Goal: Check status: Check status

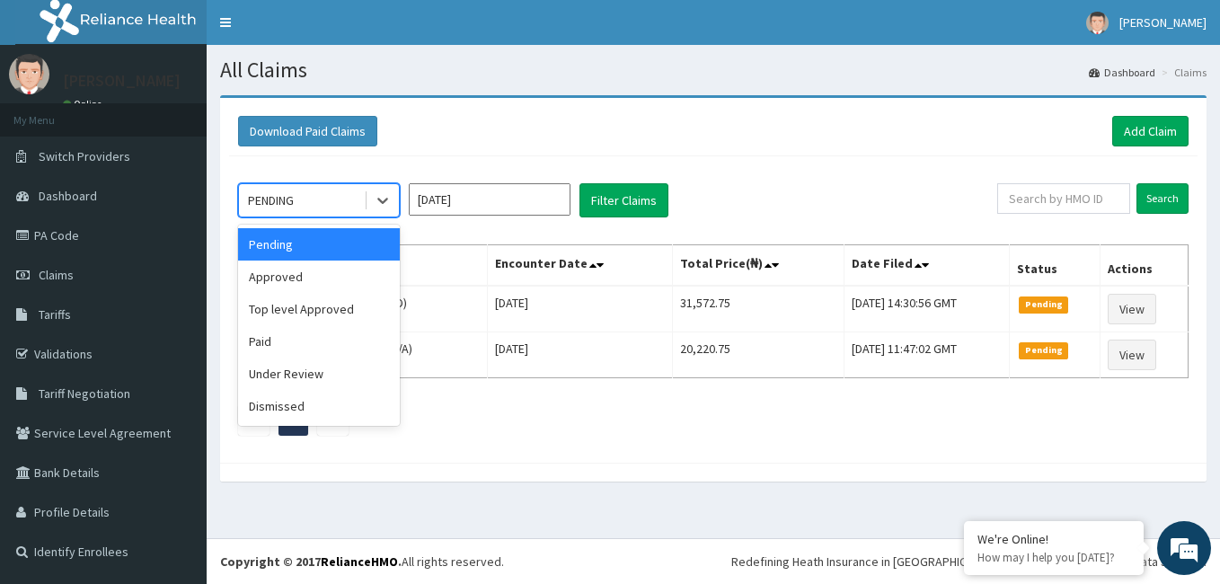
click at [364, 276] on div "Approved" at bounding box center [319, 276] width 162 height 32
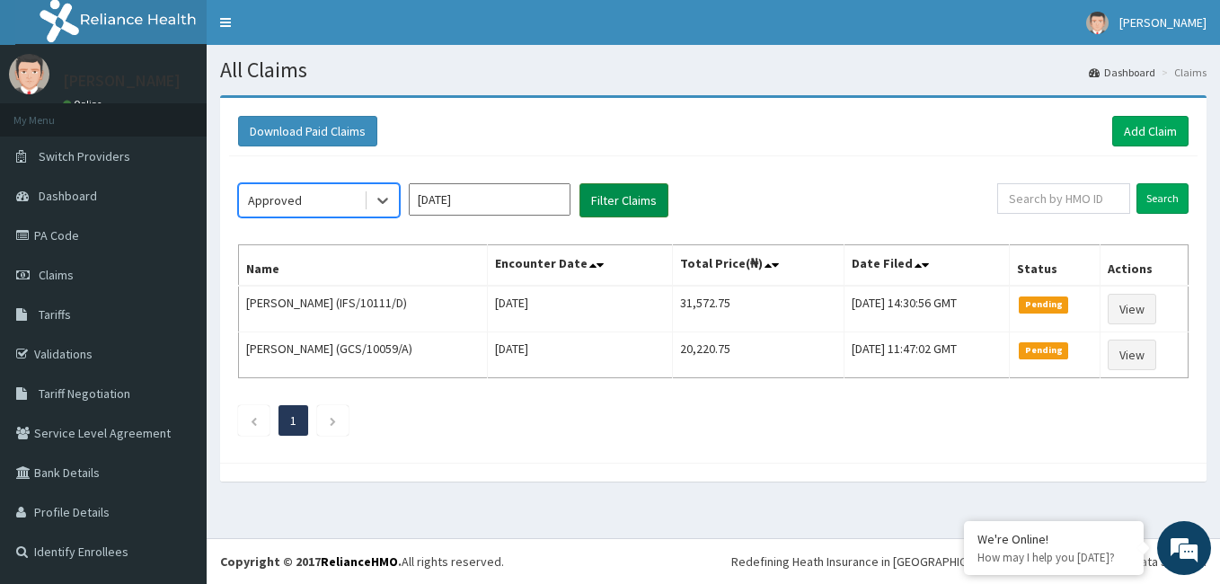
click at [630, 194] on button "Filter Claims" at bounding box center [623, 200] width 89 height 34
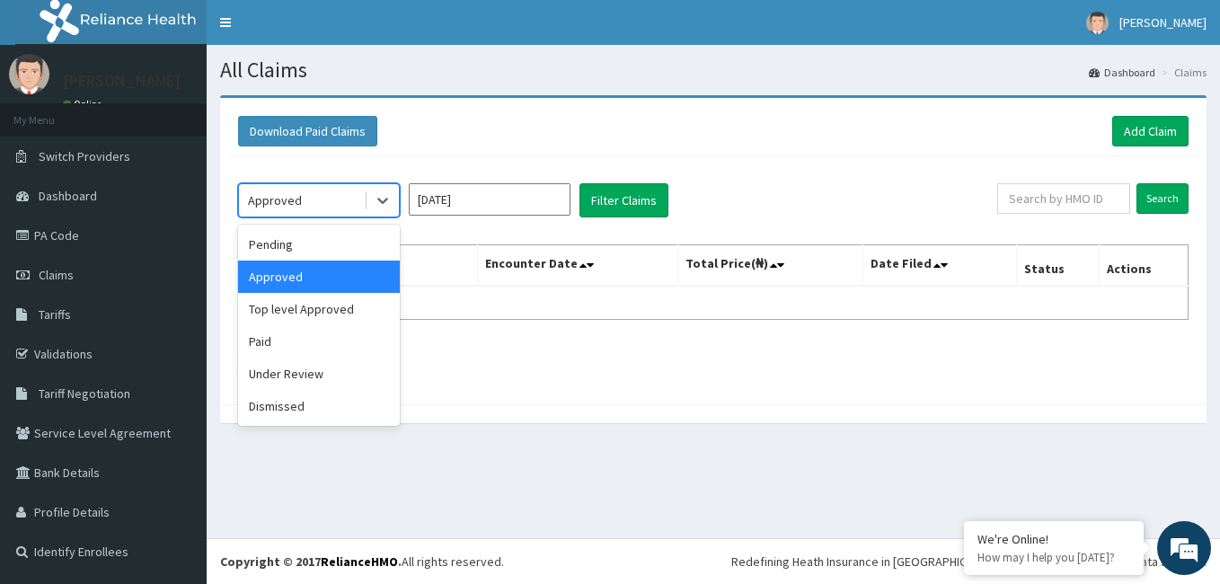
click at [288, 408] on div "Dismissed" at bounding box center [319, 406] width 162 height 32
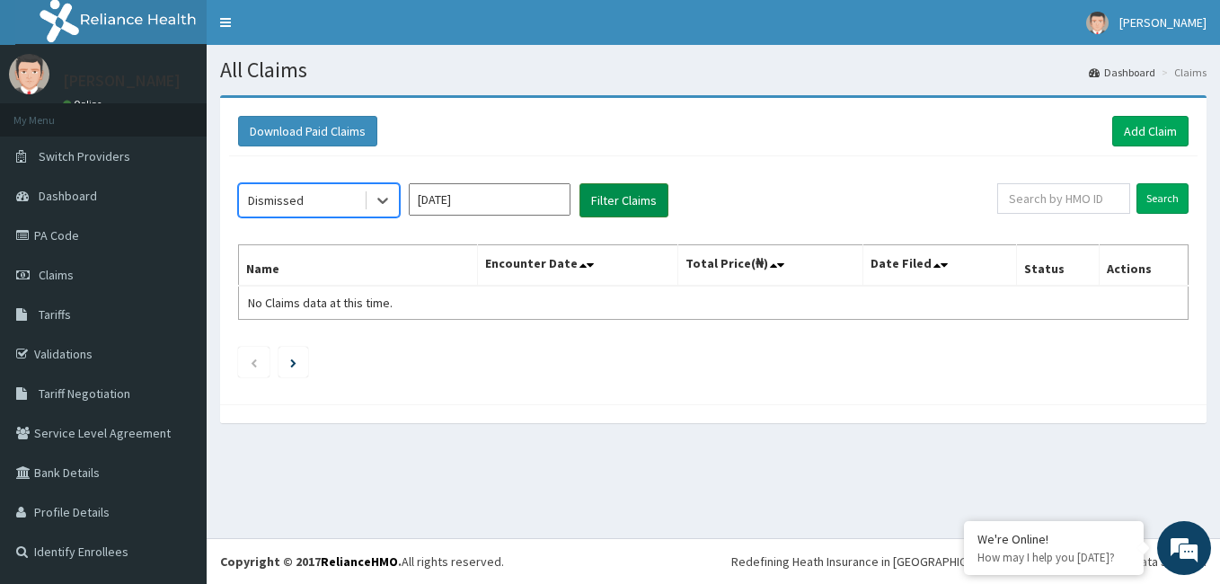
click at [620, 207] on button "Filter Claims" at bounding box center [623, 200] width 89 height 34
click at [626, 208] on button "Filter Claims" at bounding box center [623, 200] width 89 height 34
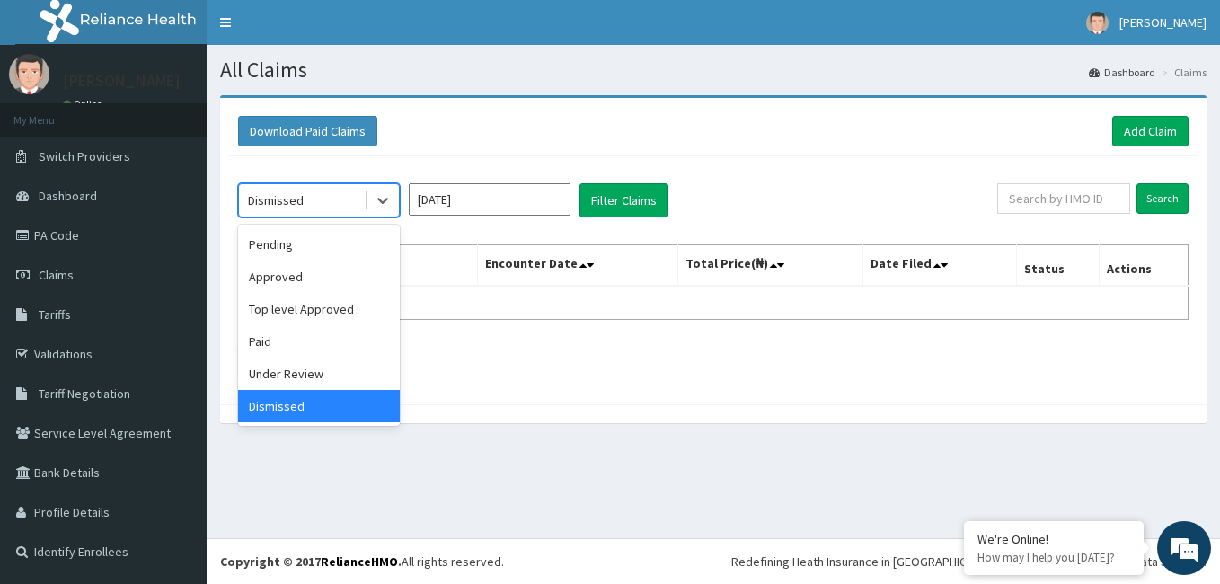
click at [317, 381] on div "Under Review" at bounding box center [319, 374] width 162 height 32
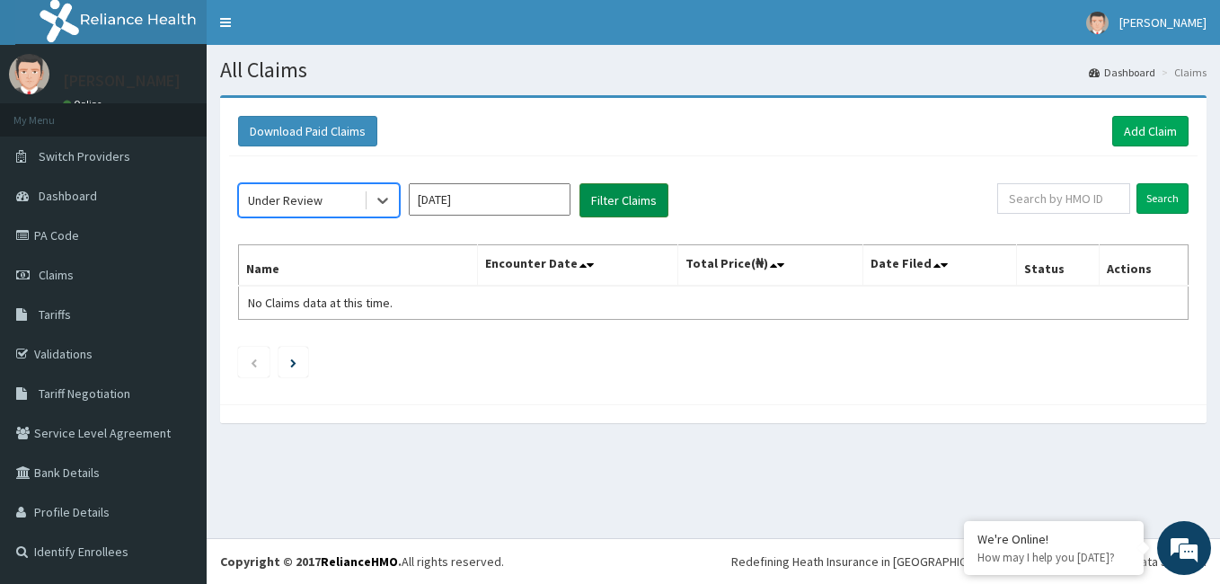
click at [618, 210] on button "Filter Claims" at bounding box center [623, 200] width 89 height 34
click at [623, 208] on button "Filter Claims" at bounding box center [623, 200] width 89 height 34
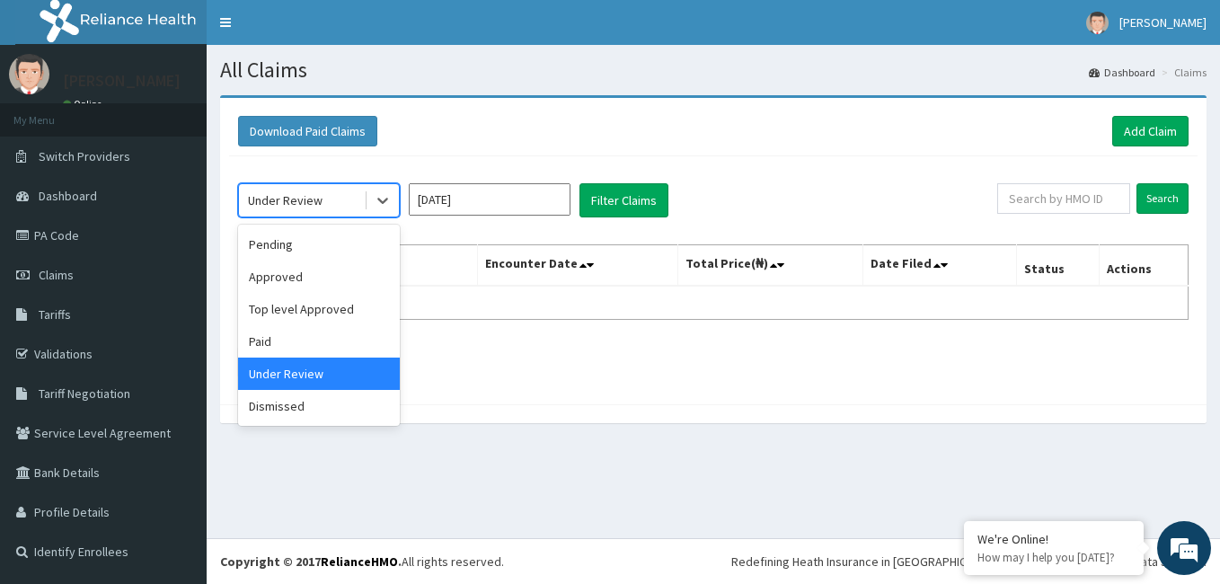
click at [315, 317] on div "Top level Approved" at bounding box center [319, 309] width 162 height 32
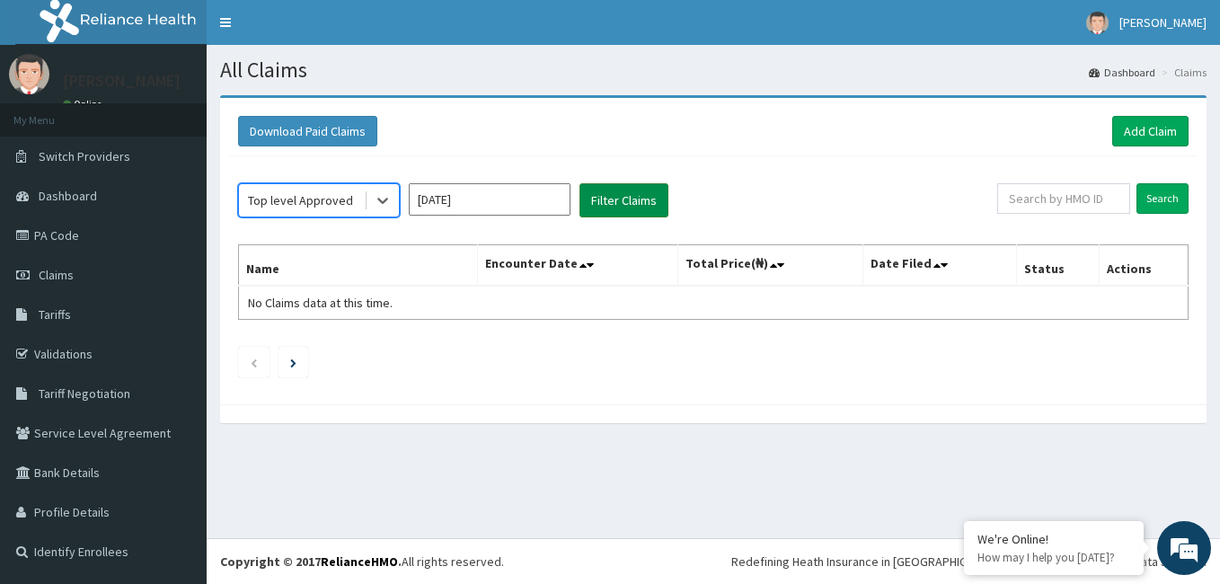
click at [639, 203] on button "Filter Claims" at bounding box center [623, 200] width 89 height 34
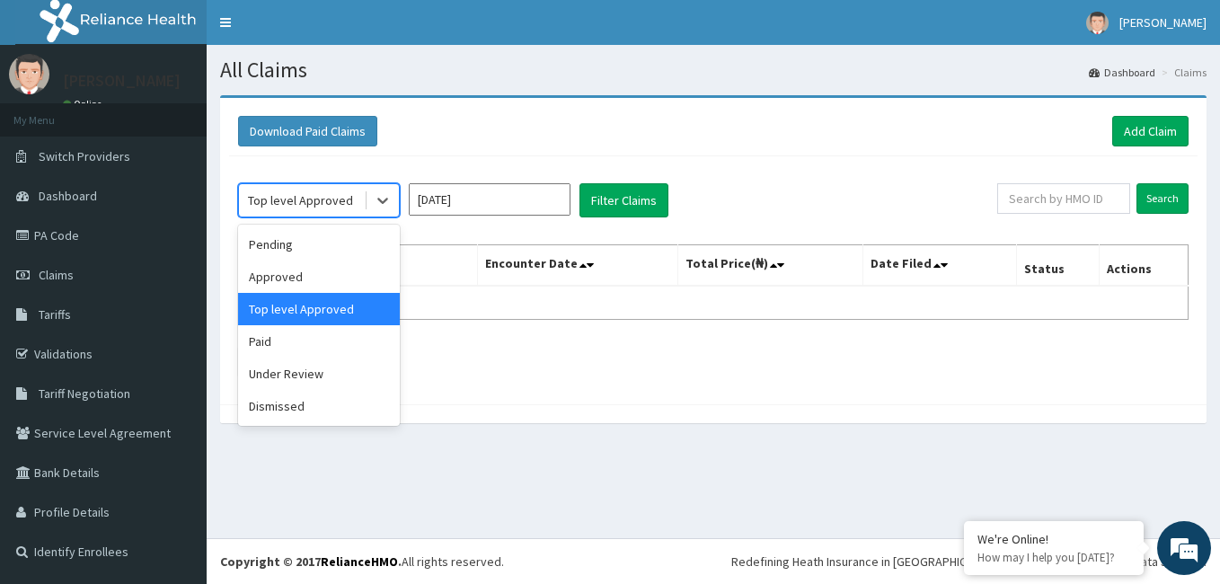
click at [315, 270] on div "Approved" at bounding box center [319, 276] width 162 height 32
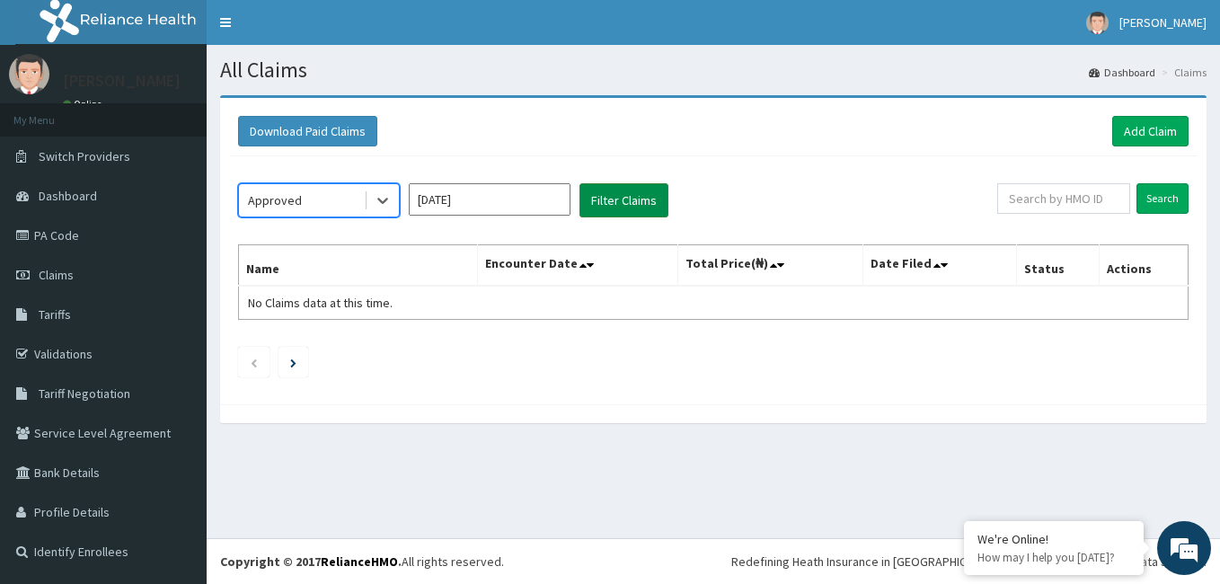
click at [594, 212] on button "Filter Claims" at bounding box center [623, 200] width 89 height 34
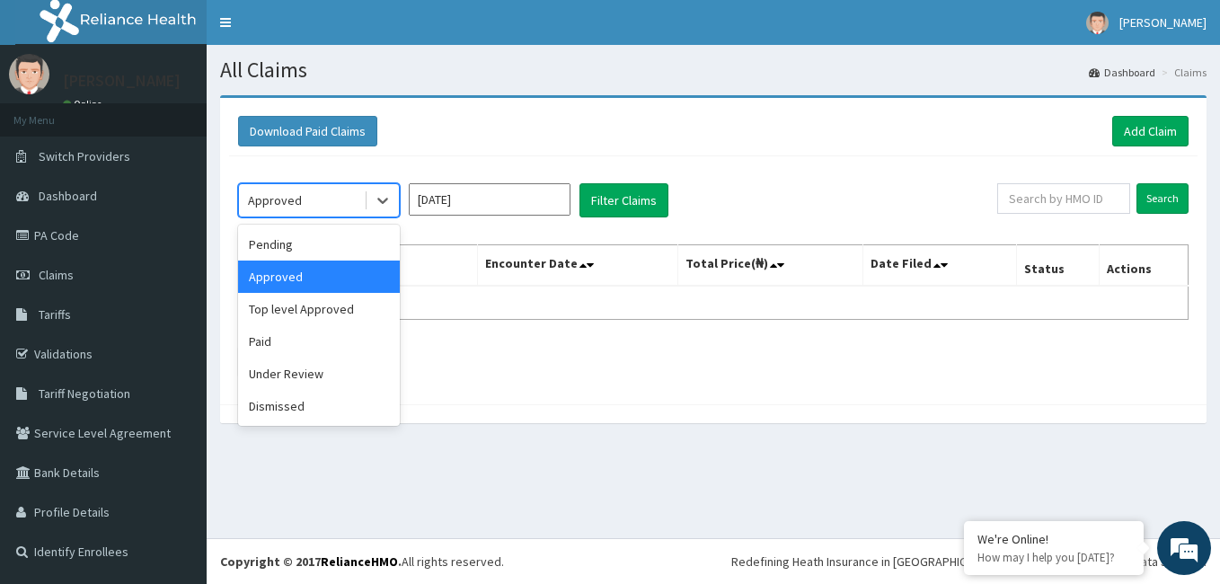
click at [305, 245] on div "Pending" at bounding box center [319, 244] width 162 height 32
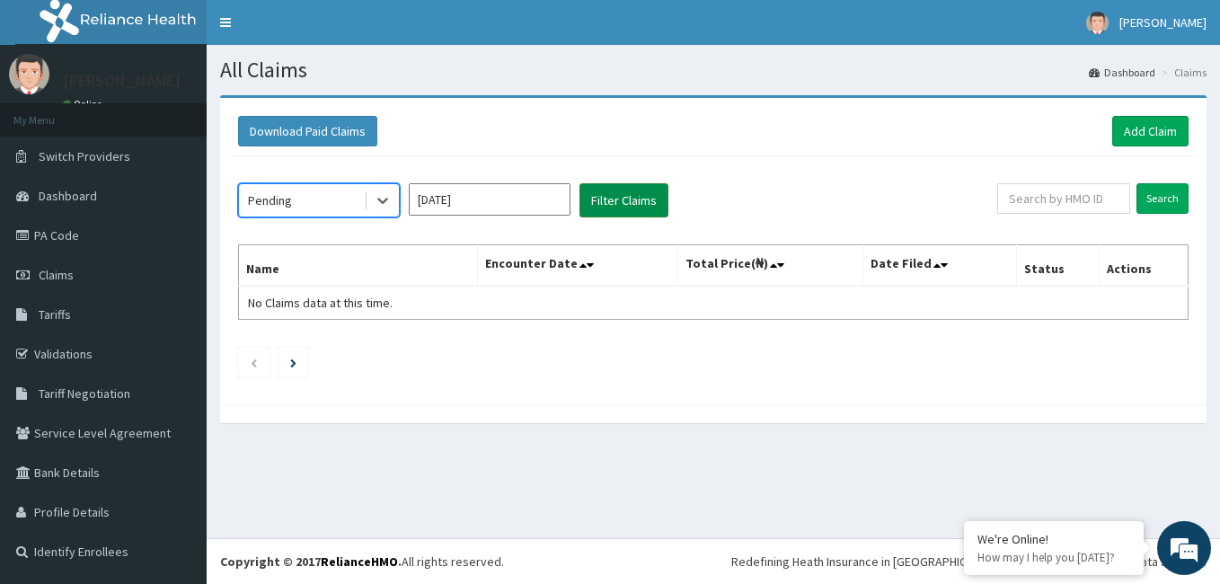
click at [647, 208] on button "Filter Claims" at bounding box center [623, 200] width 89 height 34
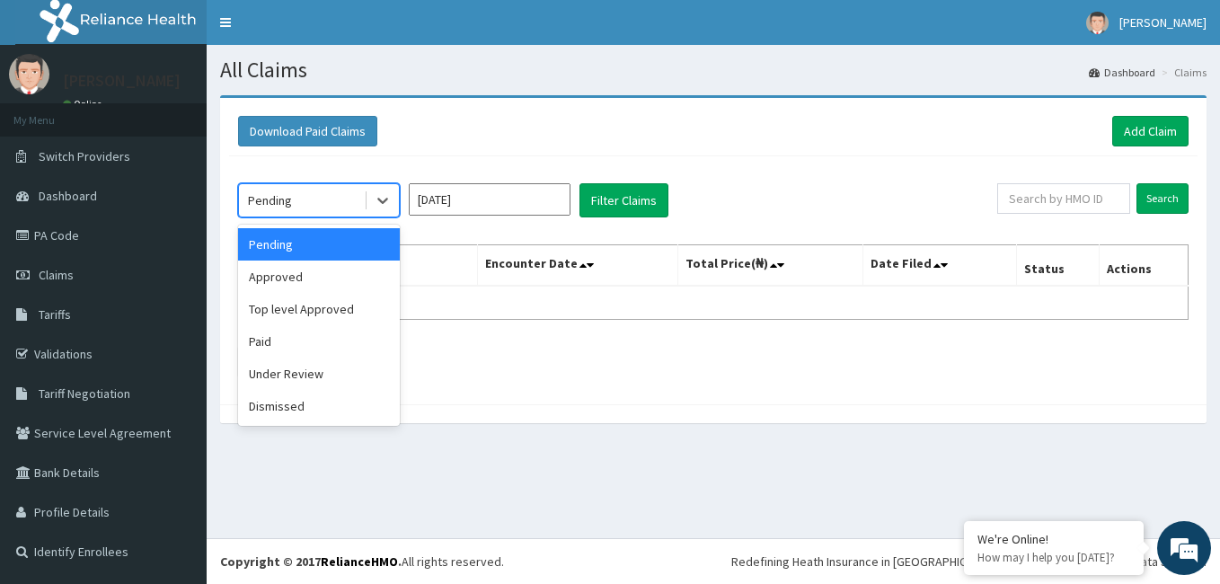
click at [291, 342] on div "Paid" at bounding box center [319, 341] width 162 height 32
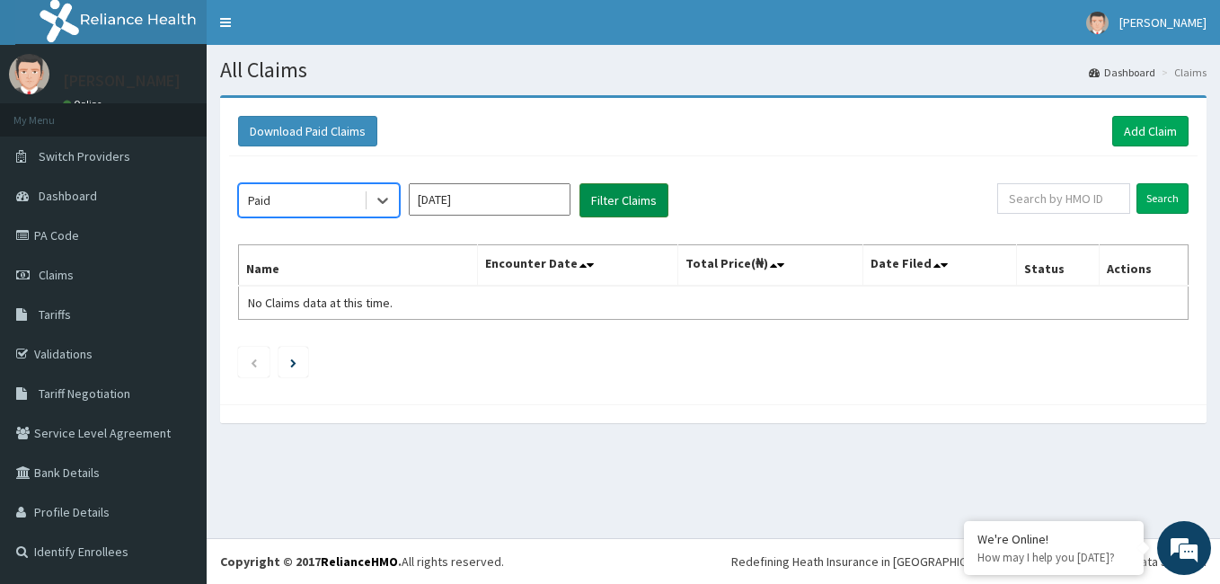
click at [614, 198] on button "Filter Claims" at bounding box center [623, 200] width 89 height 34
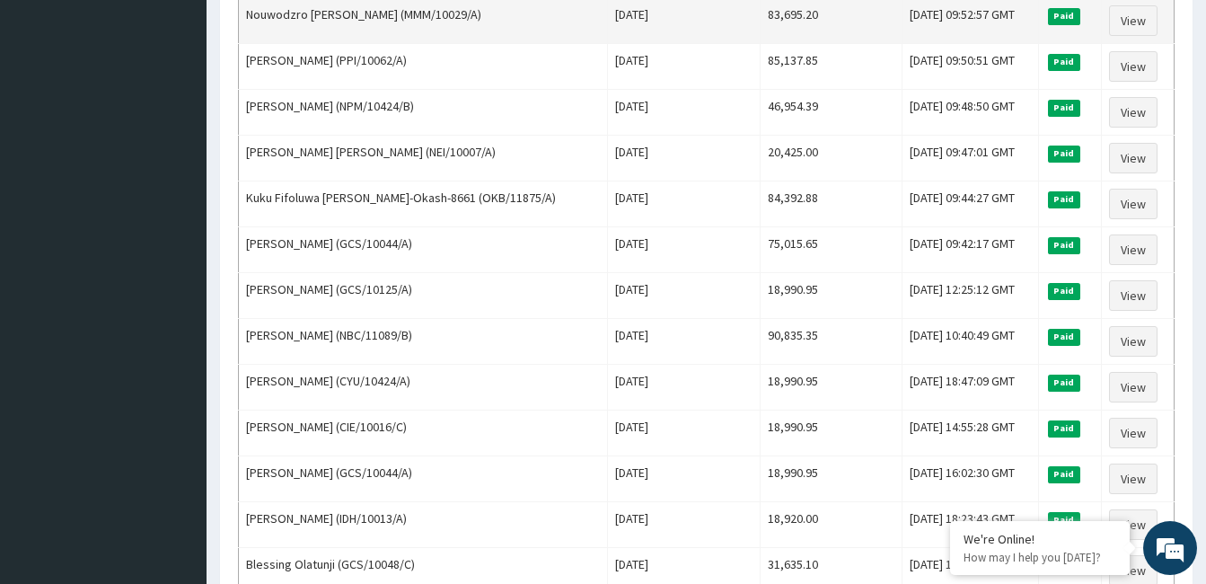
scroll to position [1938, 0]
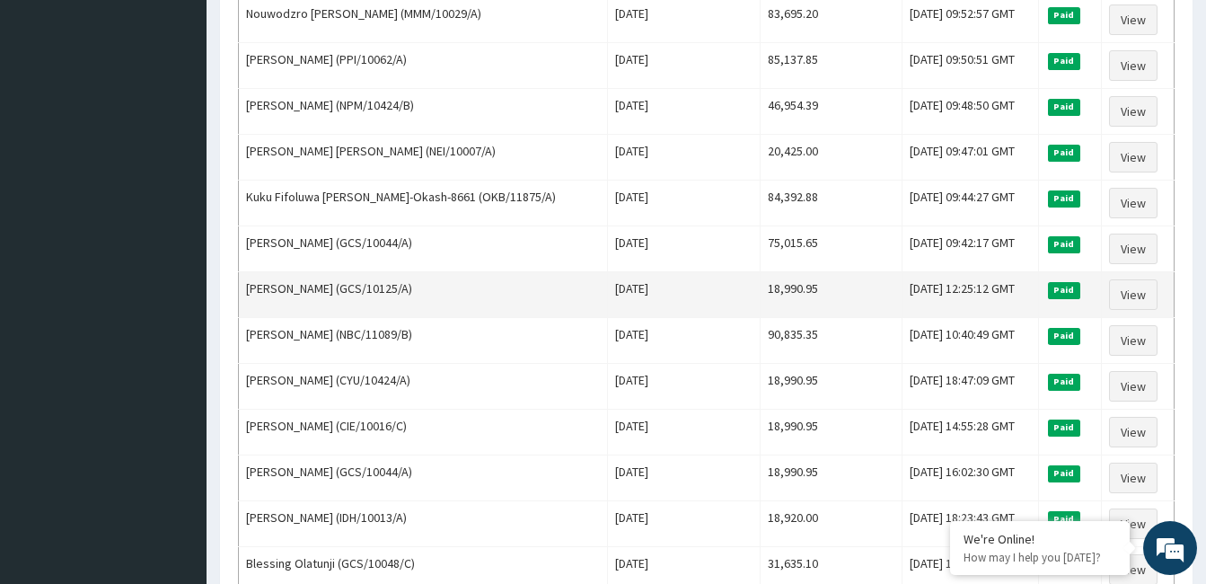
click at [704, 277] on td "Tue Jul 29 2025" at bounding box center [683, 295] width 153 height 46
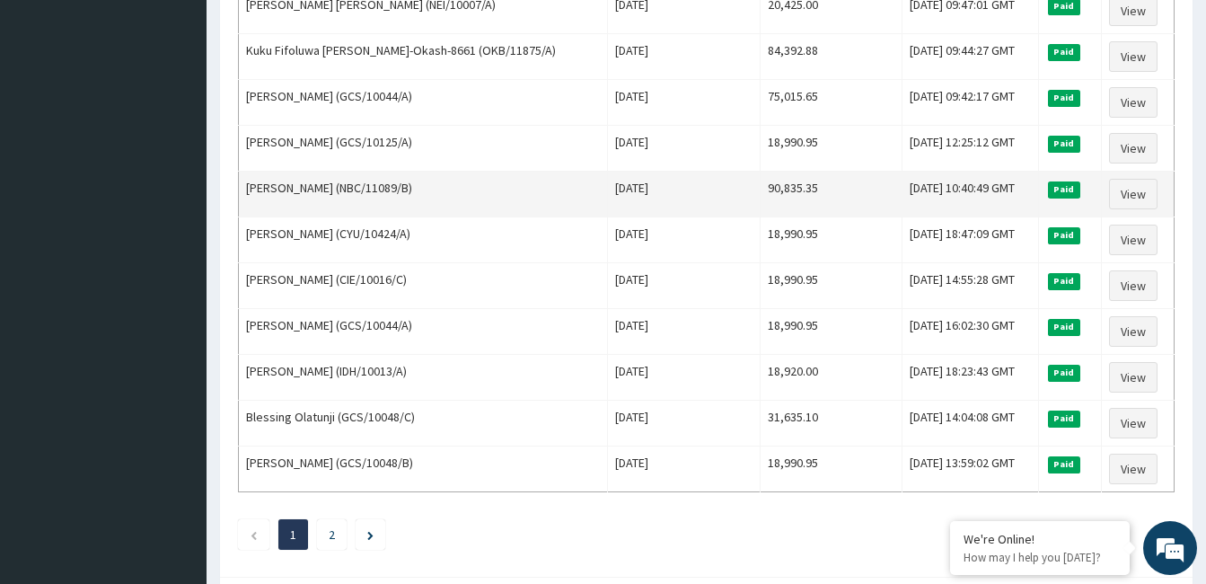
scroll to position [2174, 0]
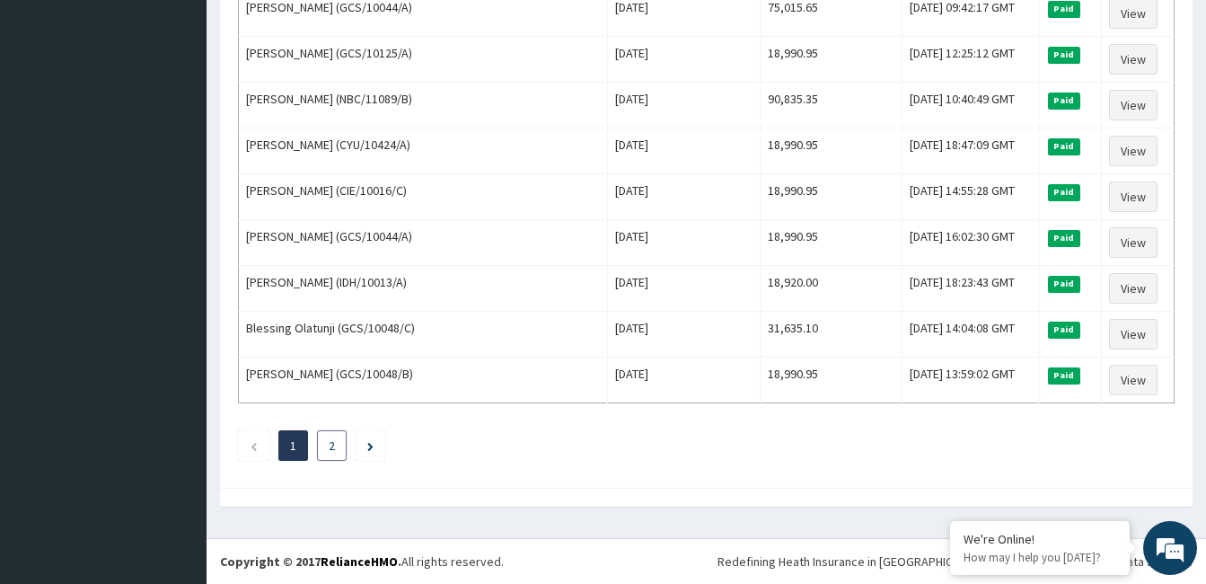
click at [332, 452] on link "2" at bounding box center [332, 445] width 6 height 16
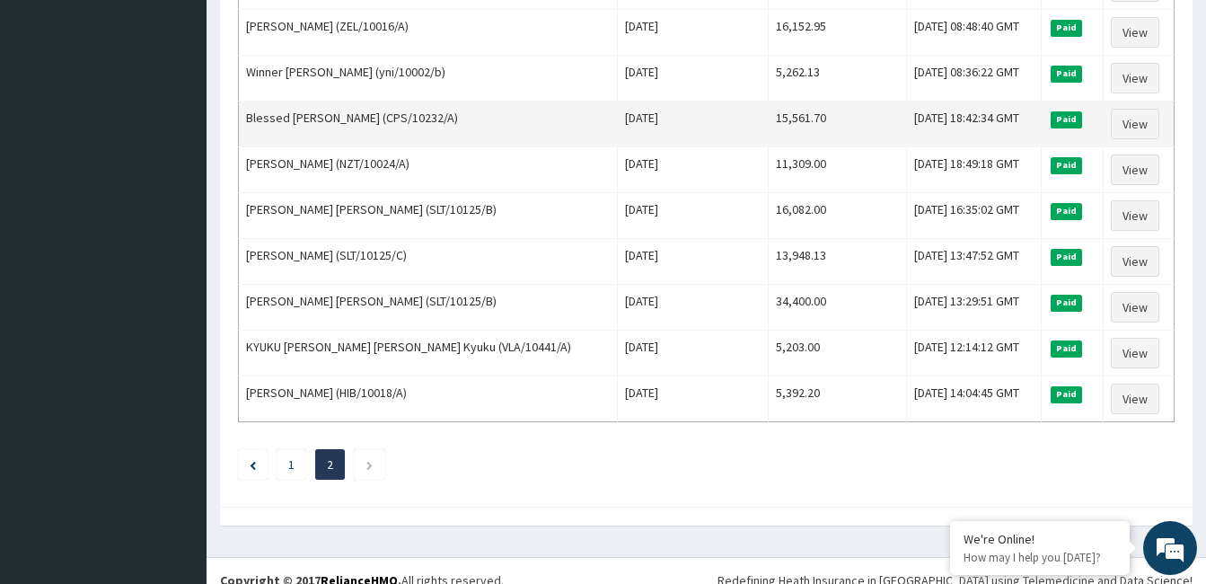
scroll to position [1258, 0]
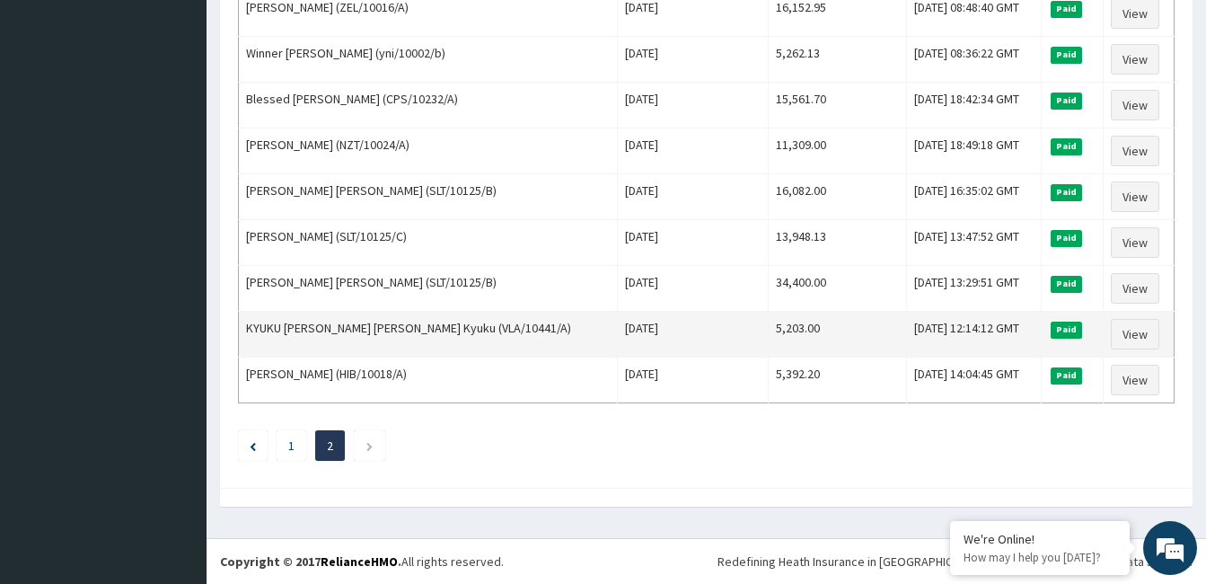
click at [832, 337] on td "5,203.00" at bounding box center [837, 335] width 139 height 46
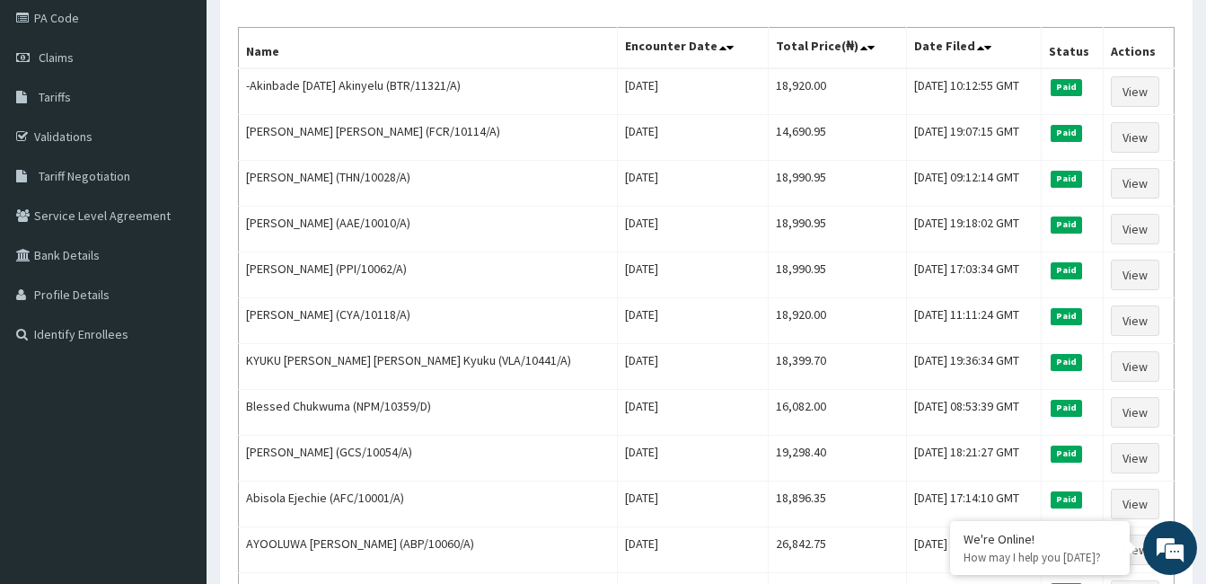
scroll to position [0, 0]
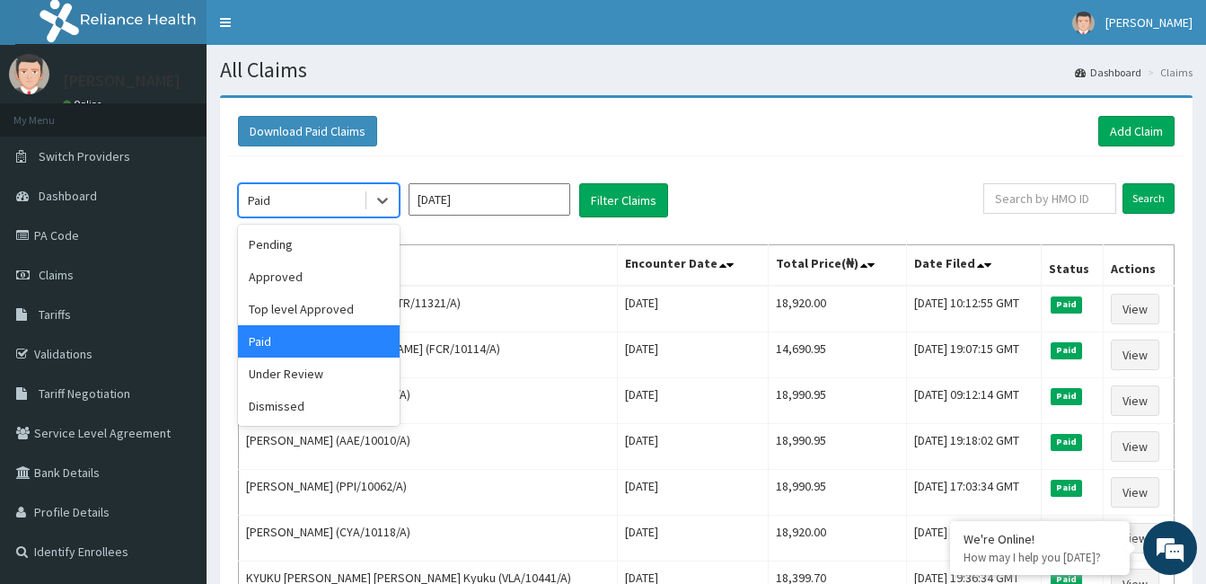
click at [481, 205] on input "Jul 2025" at bounding box center [490, 199] width 162 height 32
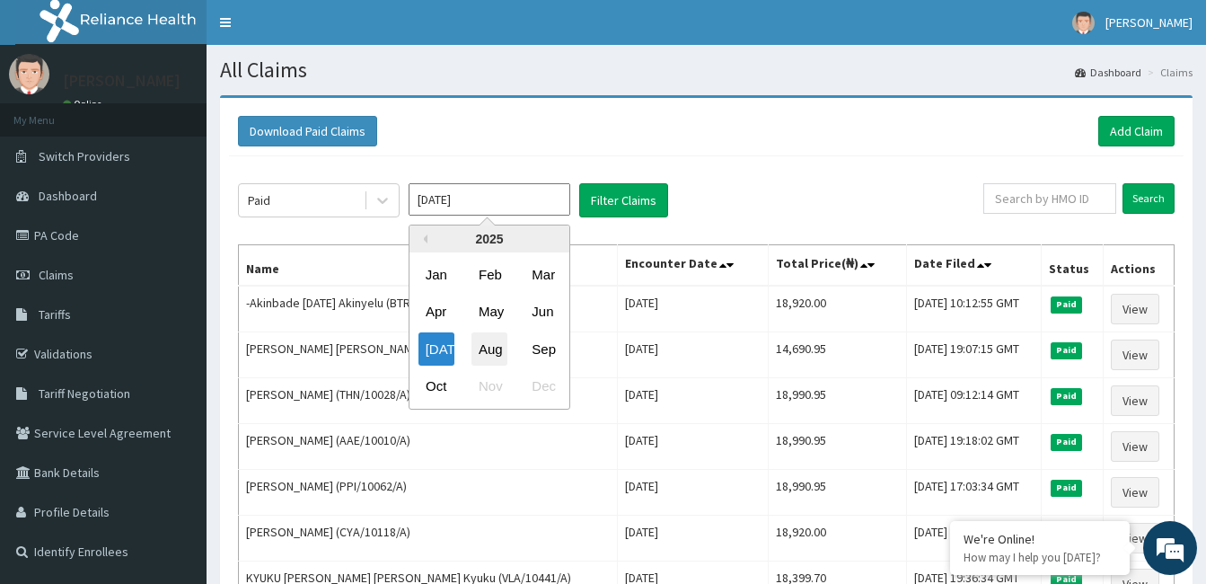
click at [489, 349] on div "Aug" at bounding box center [490, 348] width 36 height 33
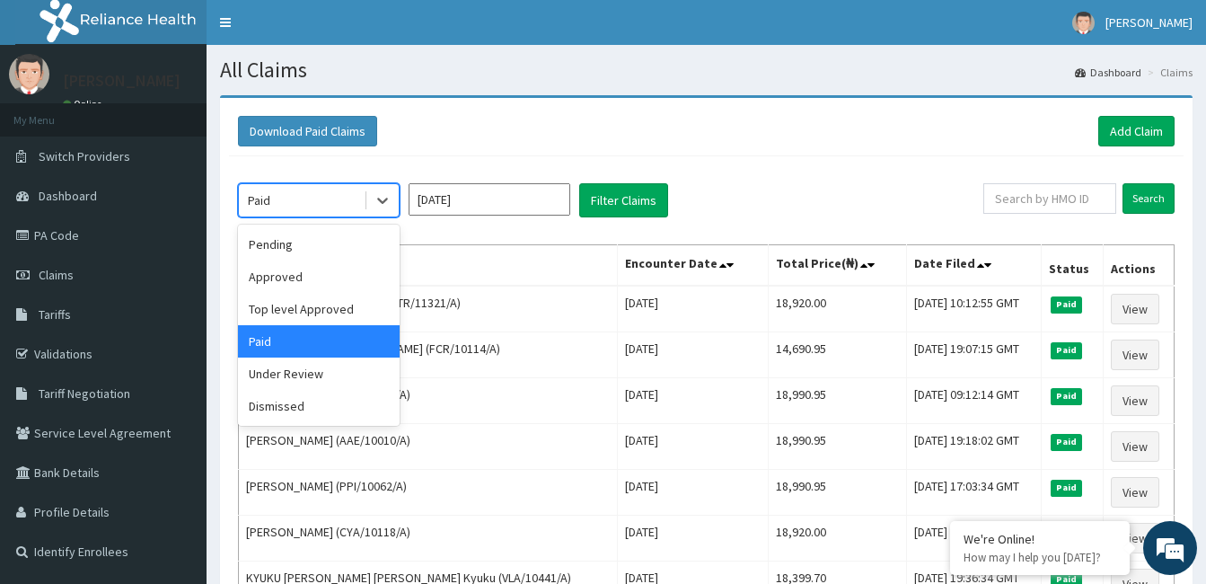
click at [318, 240] on div "Pending" at bounding box center [319, 244] width 162 height 32
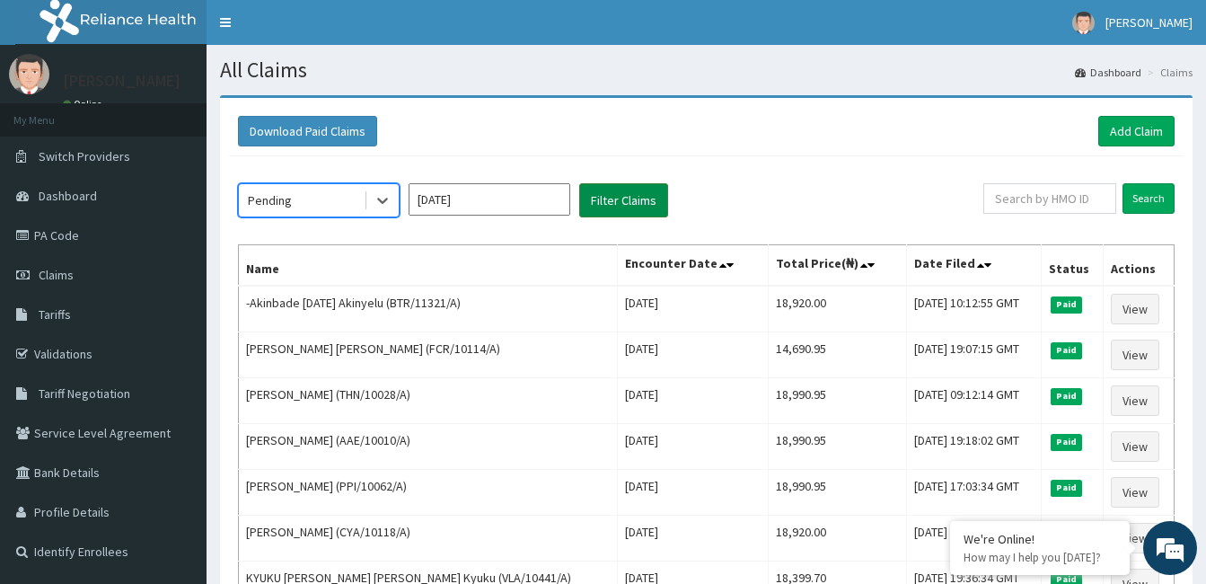
click at [637, 206] on button "Filter Claims" at bounding box center [623, 200] width 89 height 34
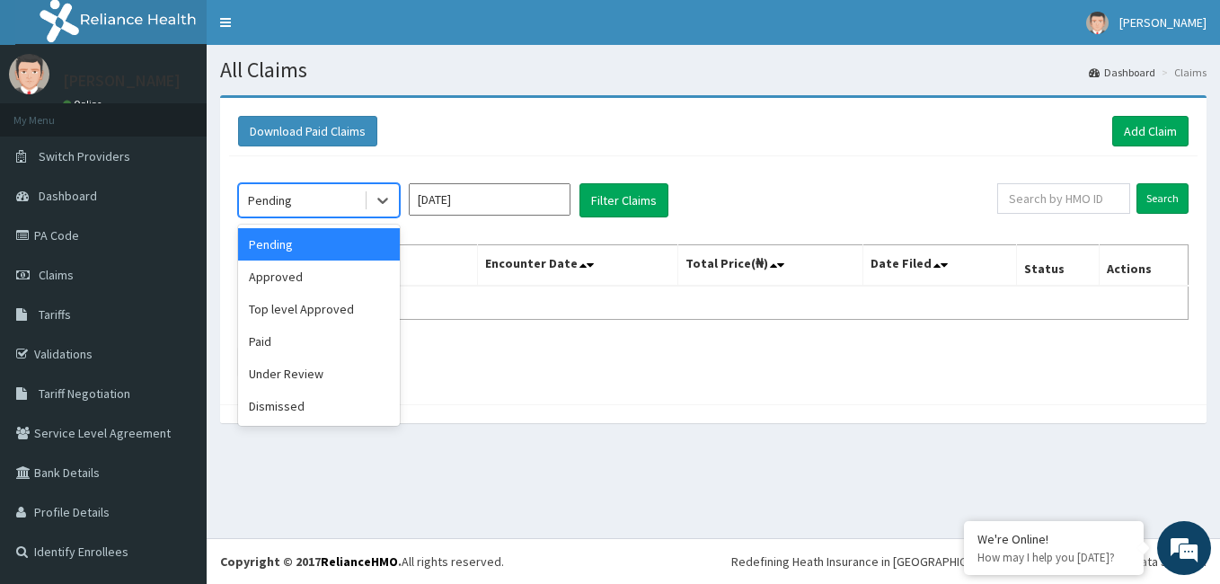
click at [325, 270] on div "Approved" at bounding box center [319, 276] width 162 height 32
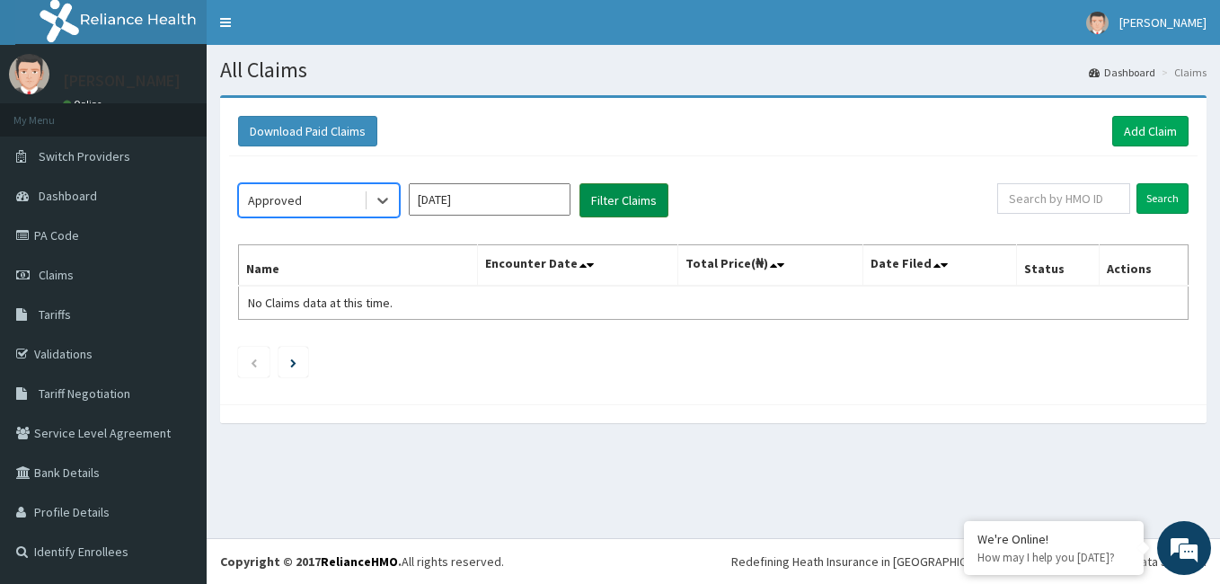
click at [625, 201] on button "Filter Claims" at bounding box center [623, 200] width 89 height 34
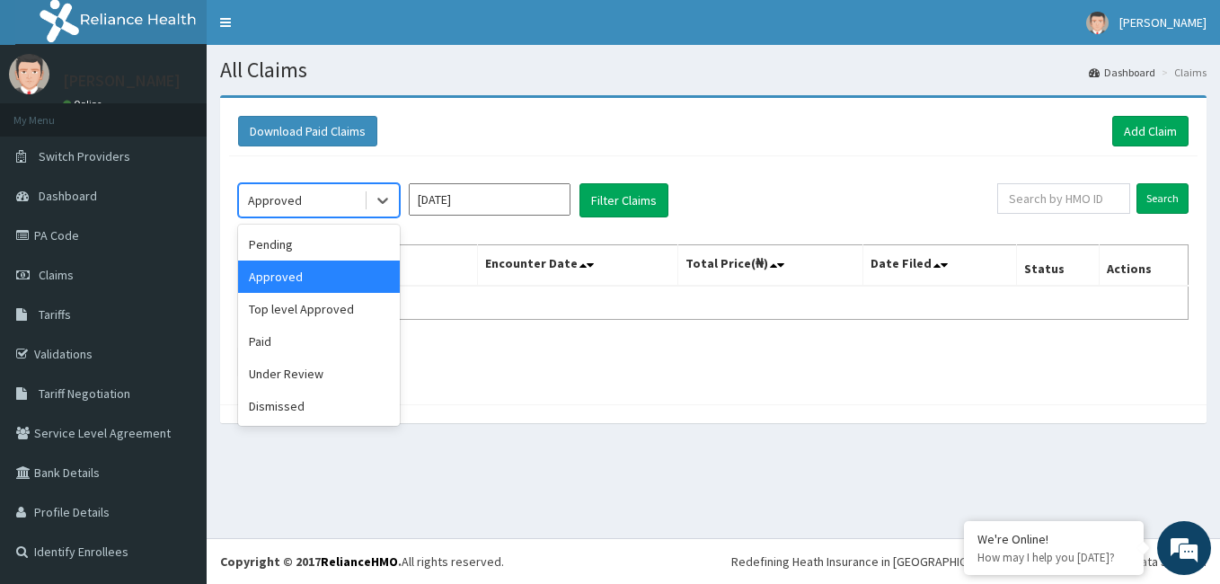
click at [325, 305] on div "Top level Approved" at bounding box center [319, 309] width 162 height 32
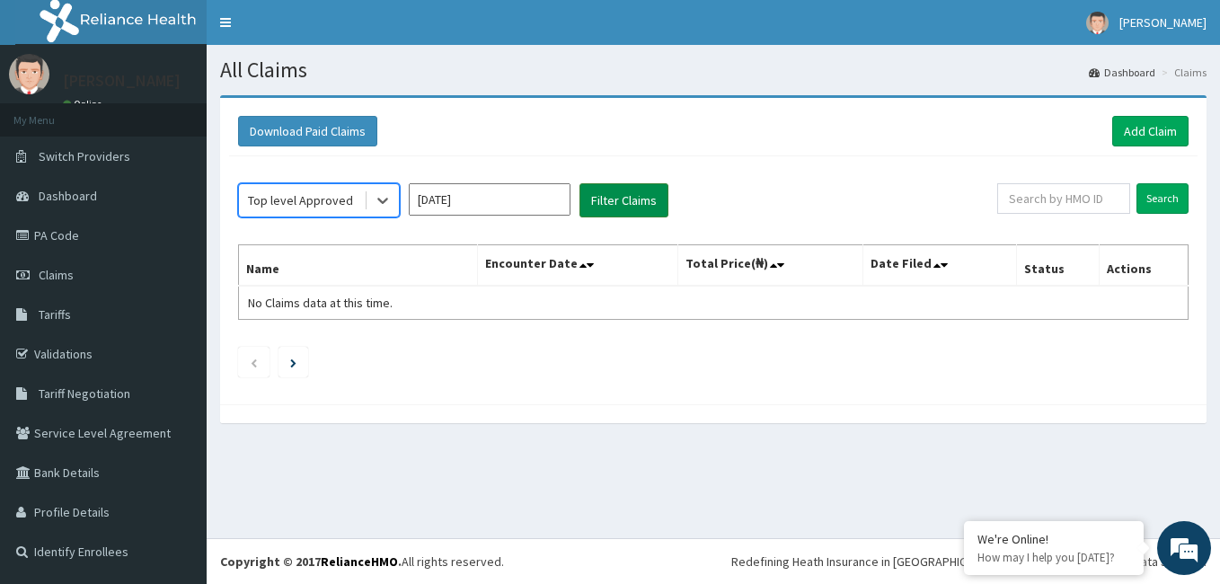
click at [624, 200] on button "Filter Claims" at bounding box center [623, 200] width 89 height 34
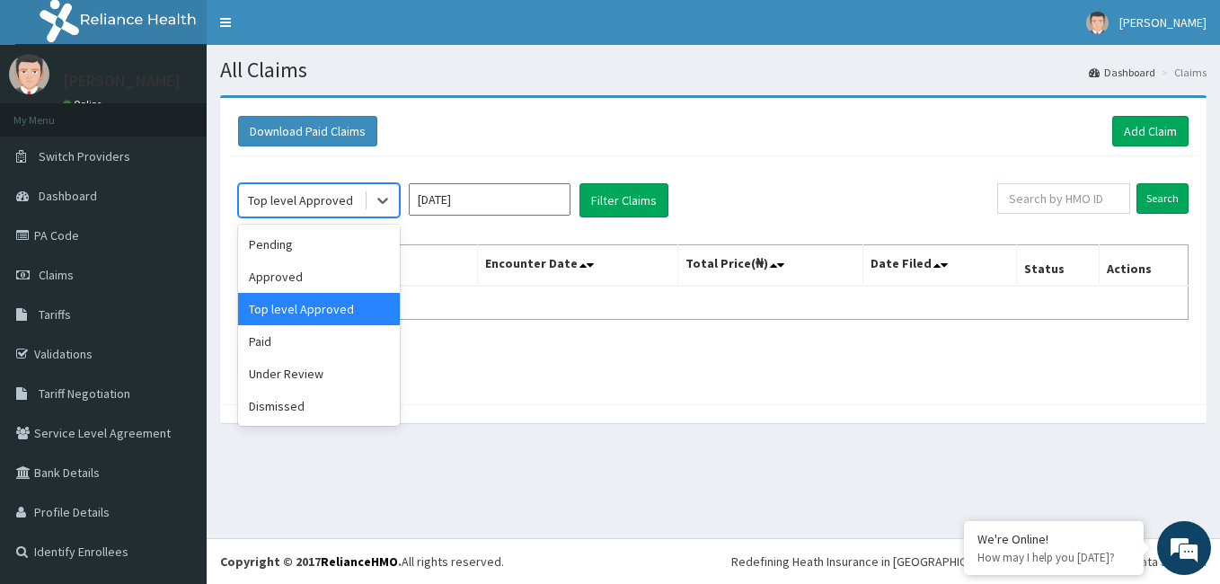
click at [314, 404] on div "Dismissed" at bounding box center [319, 406] width 162 height 32
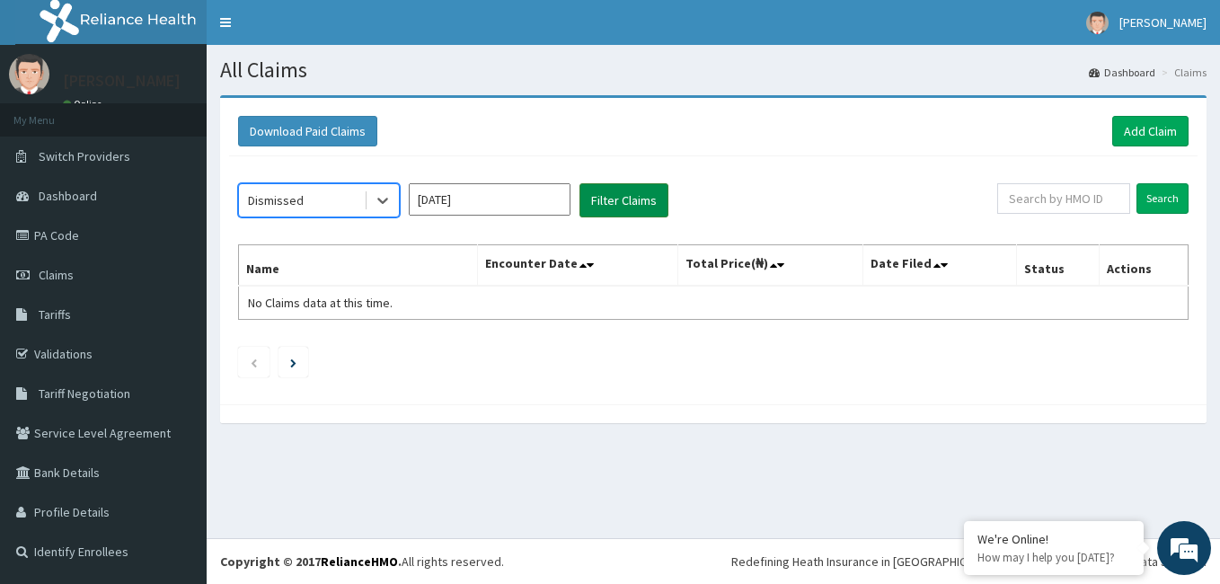
click at [613, 210] on button "Filter Claims" at bounding box center [623, 200] width 89 height 34
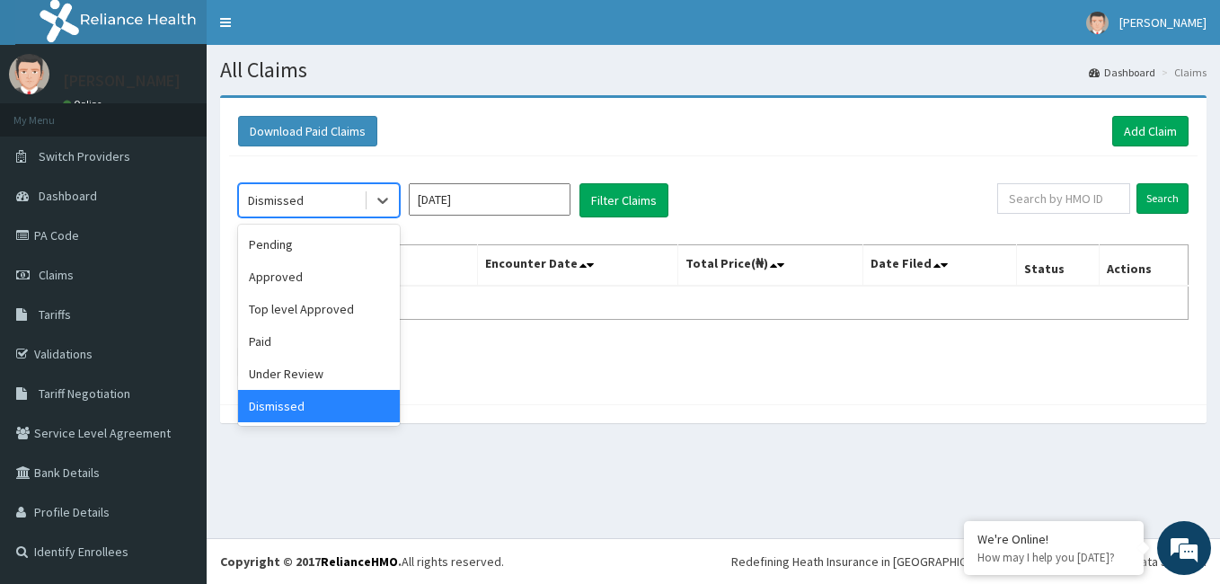
click at [318, 380] on div "Under Review" at bounding box center [319, 374] width 162 height 32
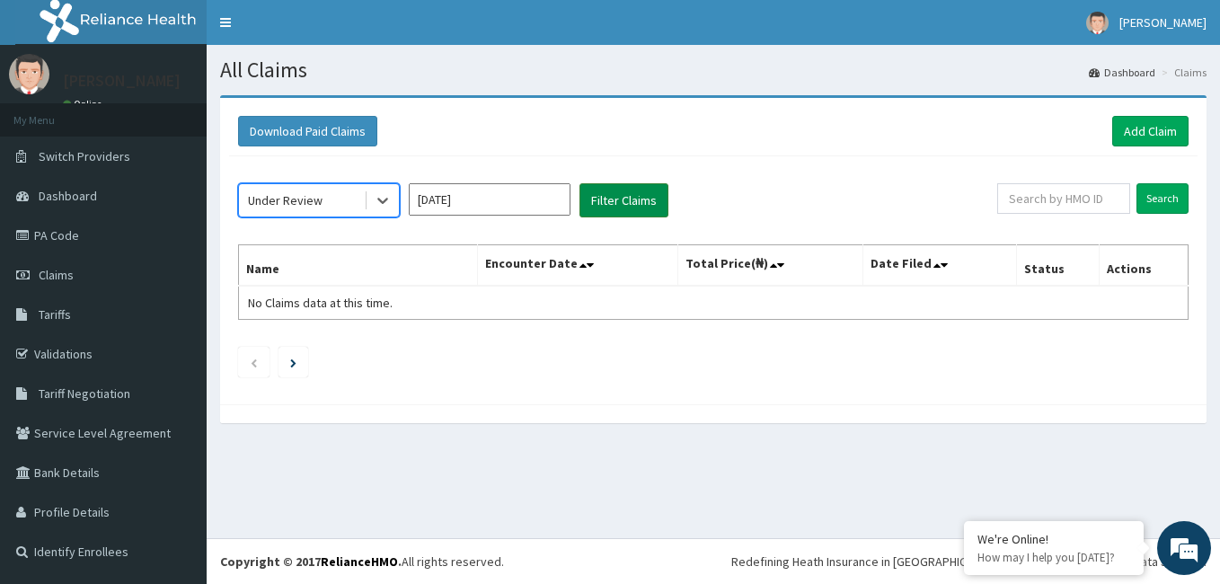
click at [647, 192] on button "Filter Claims" at bounding box center [623, 200] width 89 height 34
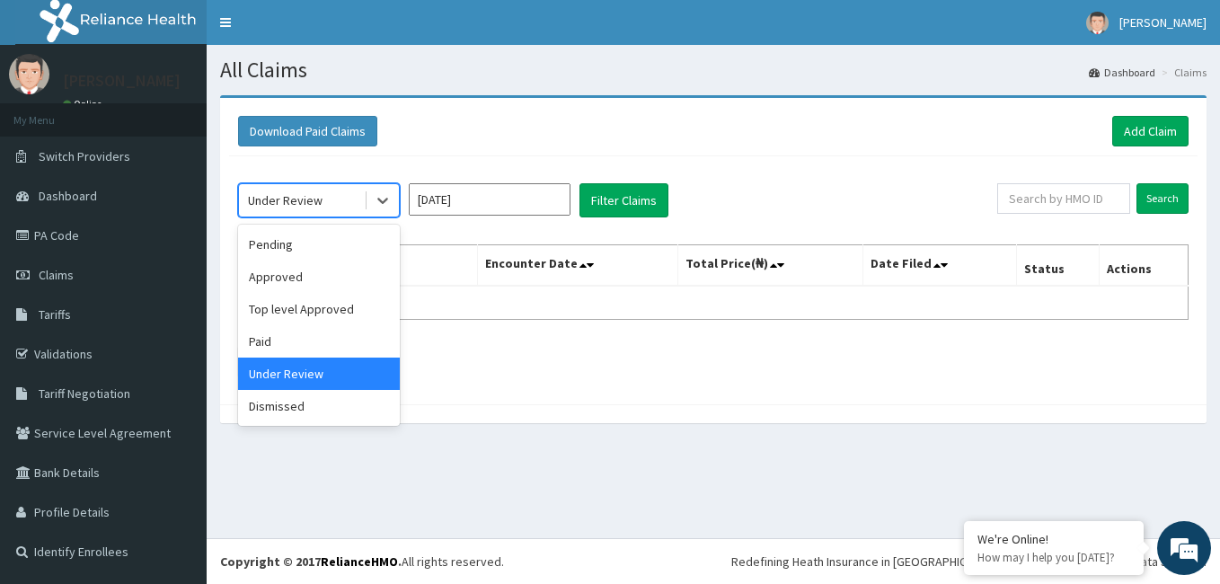
click at [303, 348] on div "Paid" at bounding box center [319, 341] width 162 height 32
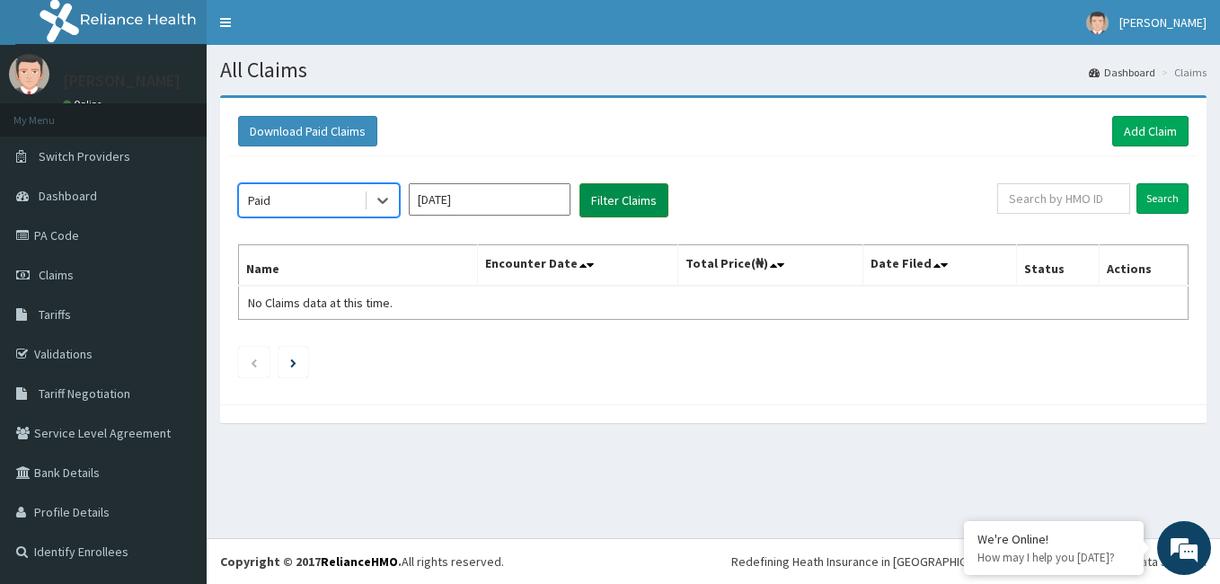
click at [623, 211] on button "Filter Claims" at bounding box center [623, 200] width 89 height 34
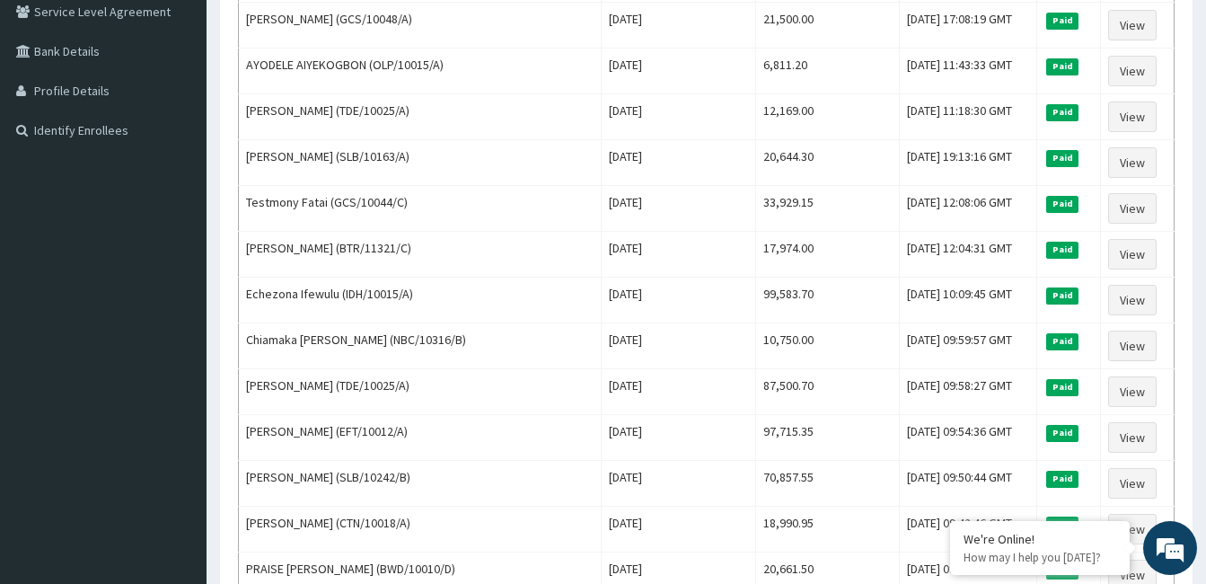
scroll to position [426, 0]
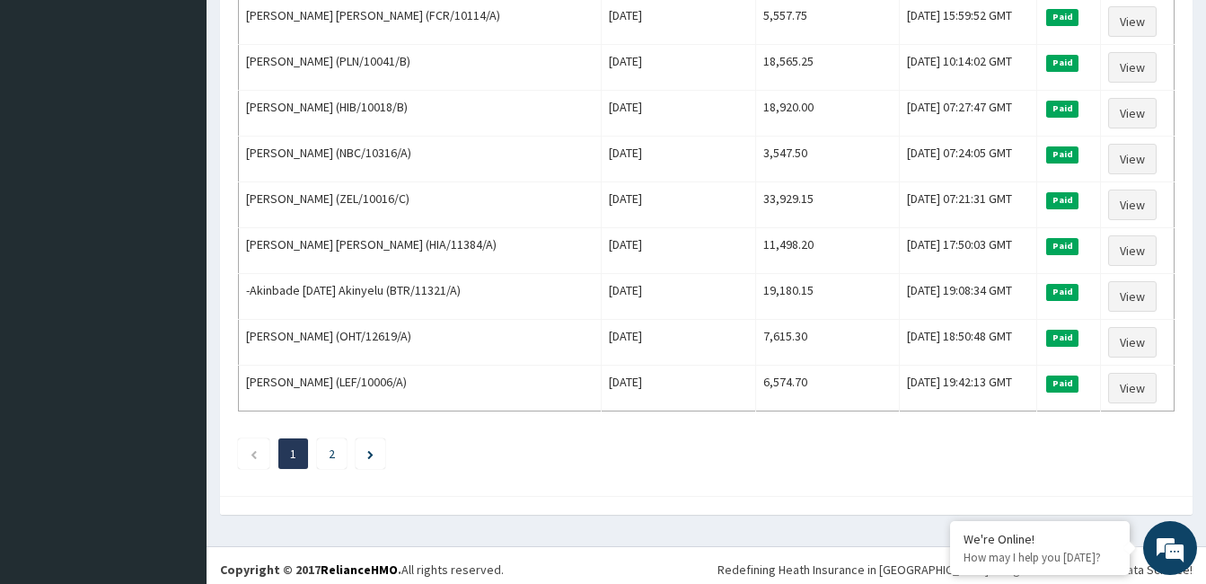
scroll to position [2174, 0]
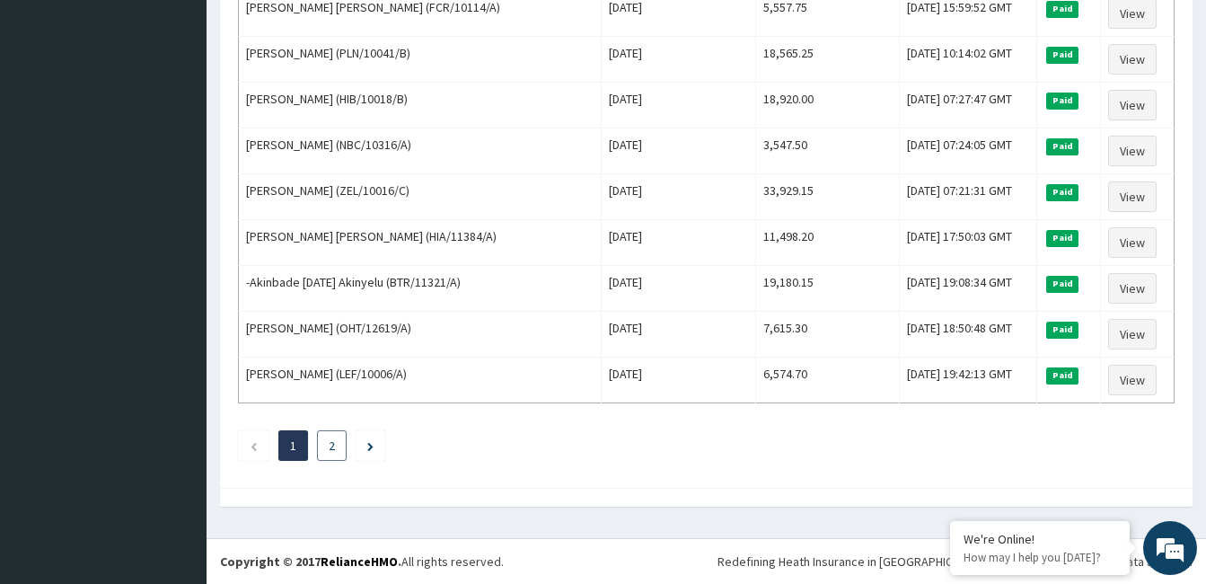
click at [331, 452] on link "2" at bounding box center [332, 445] width 6 height 16
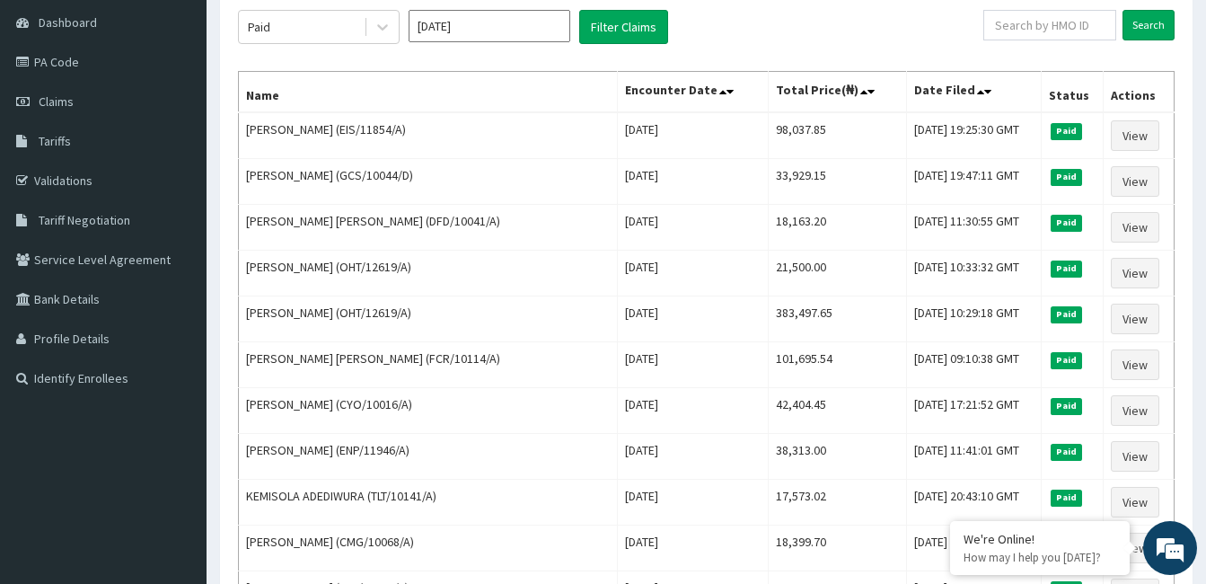
scroll to position [0, 0]
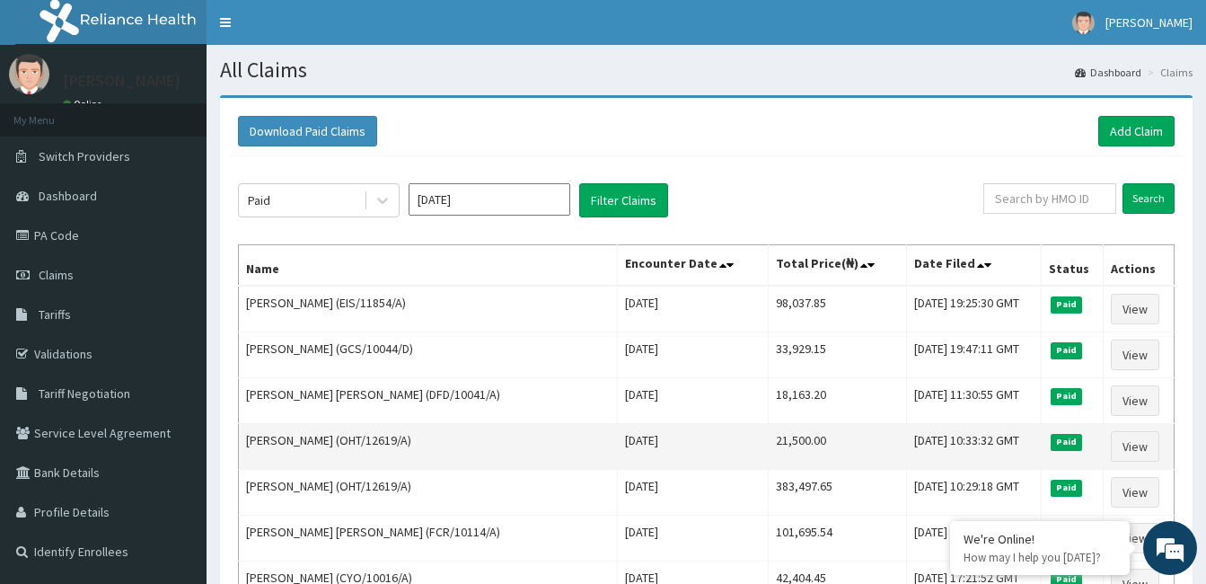
click at [525, 434] on td "Nelly Agwuye (OHT/12619/A)" at bounding box center [428, 447] width 379 height 46
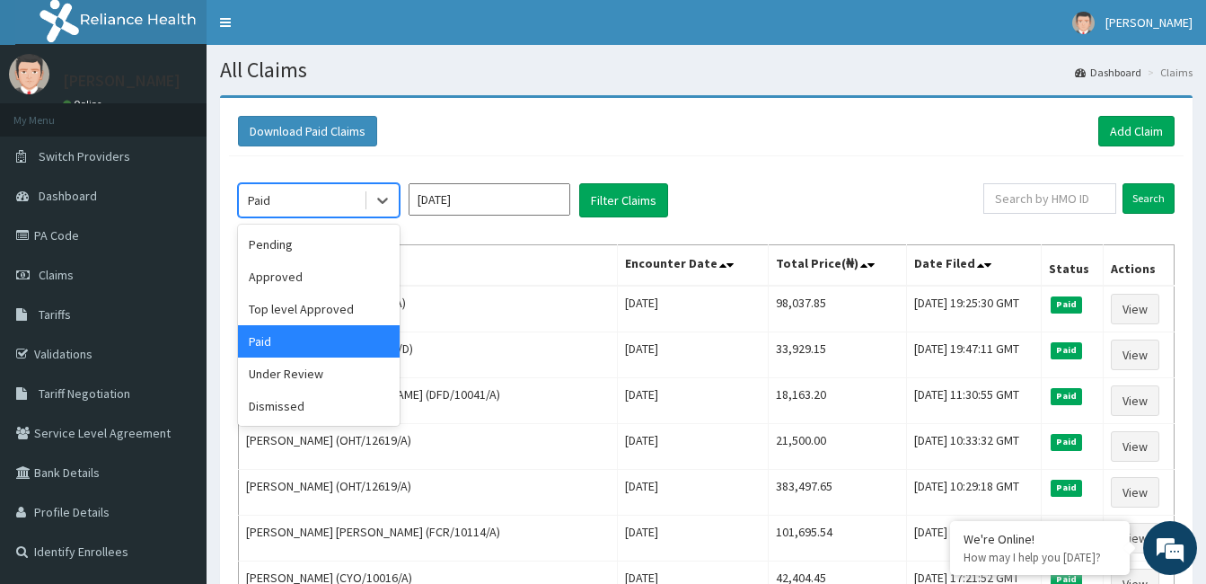
click at [488, 205] on input "[DATE]" at bounding box center [490, 199] width 162 height 32
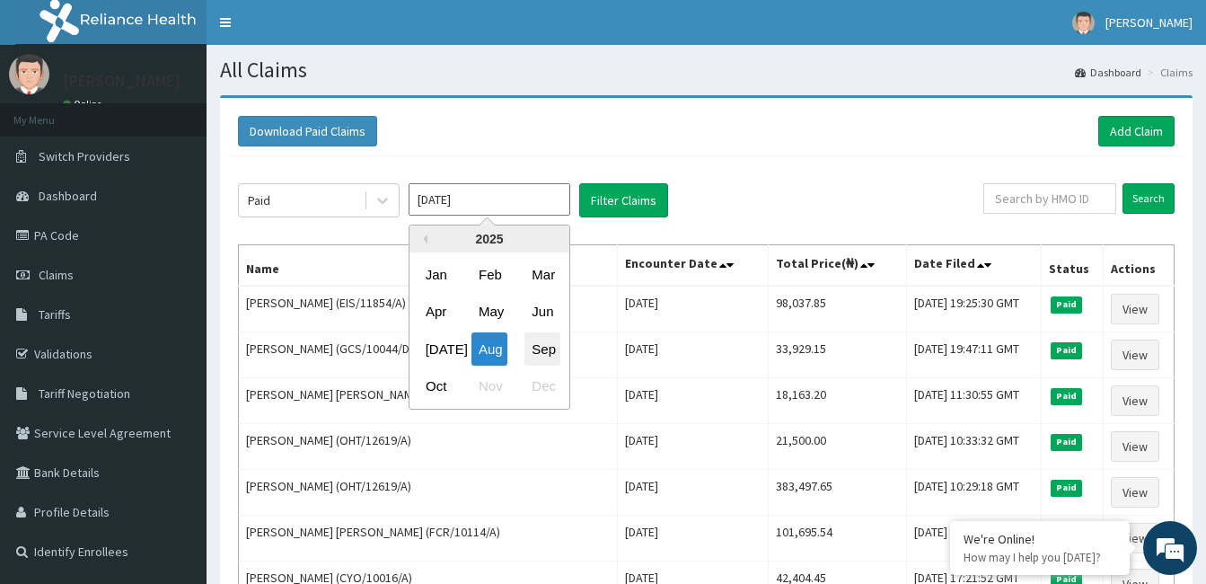
click at [553, 358] on div "Sep" at bounding box center [543, 348] width 36 height 33
type input "[DATE]"
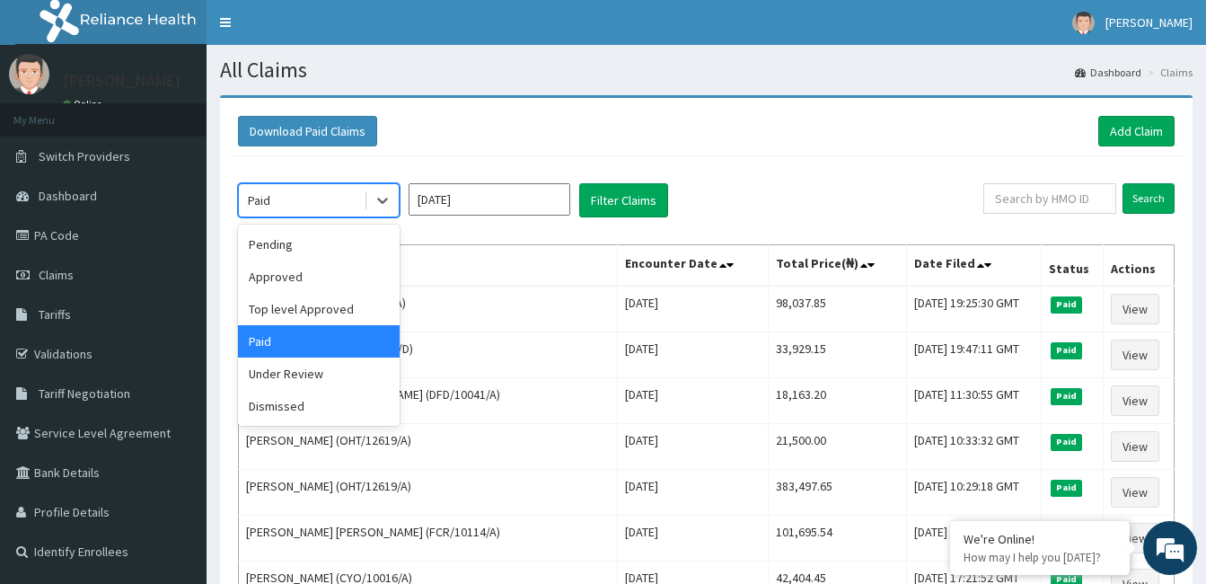
click at [316, 243] on div "Pending" at bounding box center [319, 244] width 162 height 32
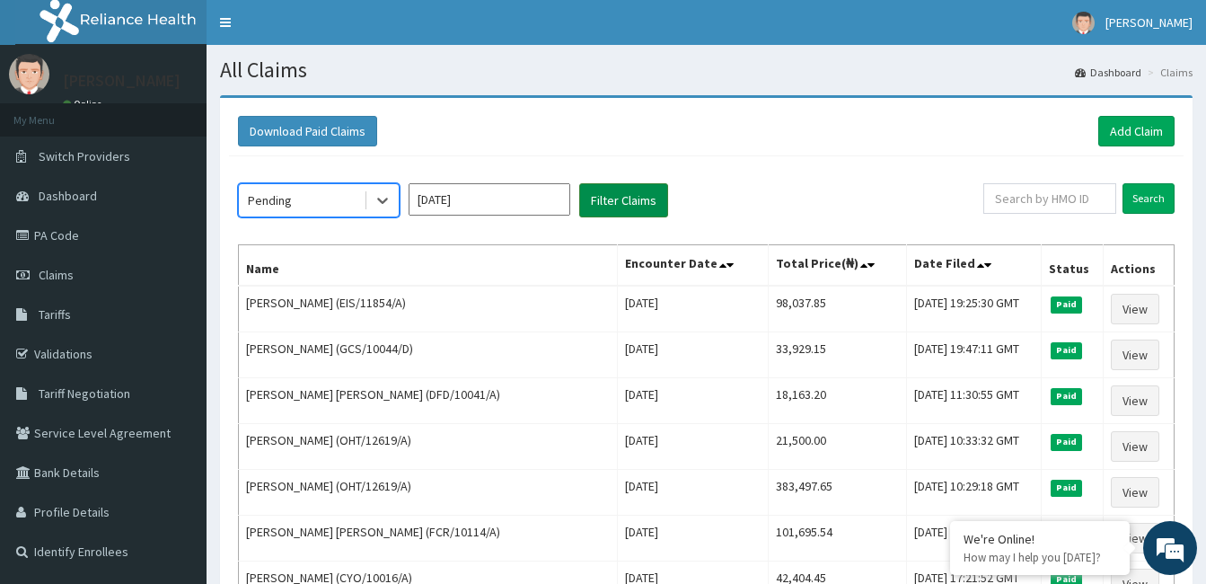
click at [614, 197] on button "Filter Claims" at bounding box center [623, 200] width 89 height 34
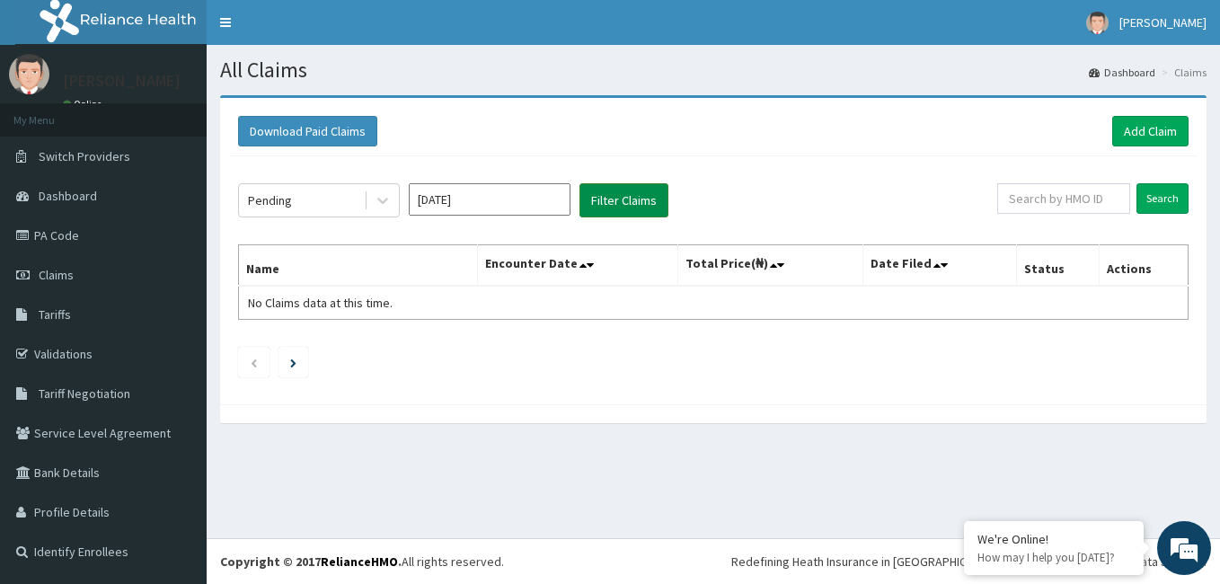
click at [631, 195] on button "Filter Claims" at bounding box center [623, 200] width 89 height 34
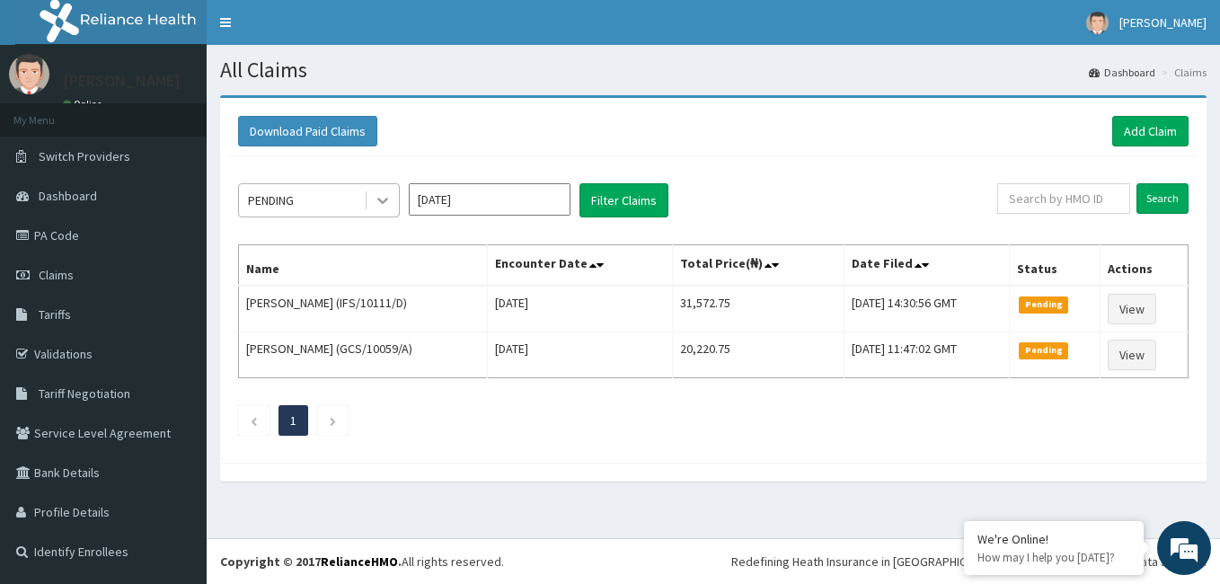
click at [382, 199] on icon at bounding box center [383, 200] width 18 height 18
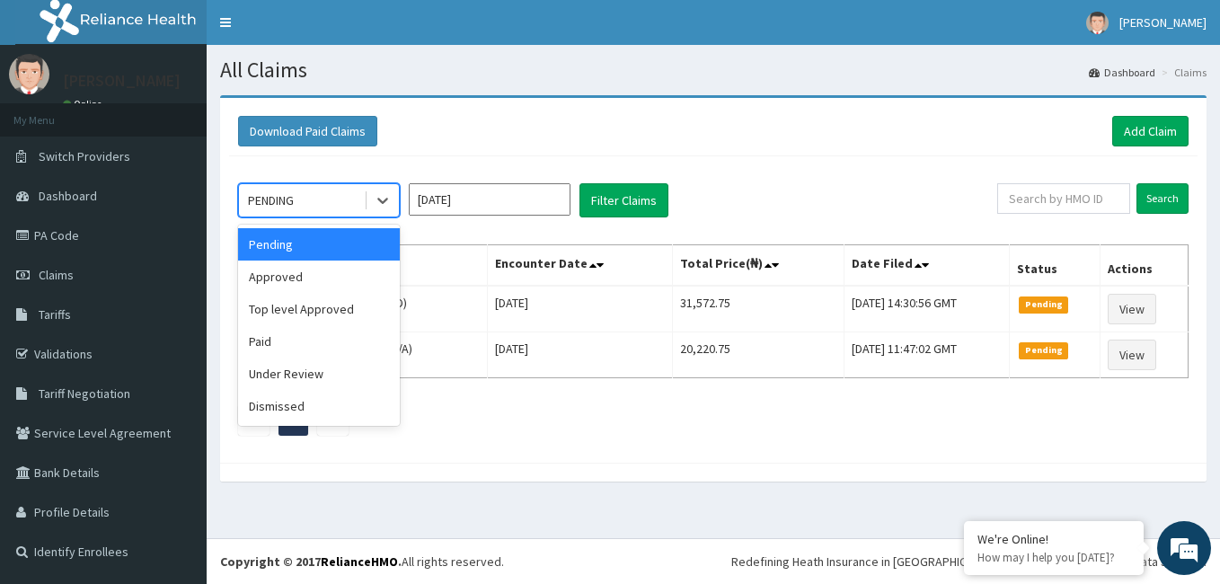
click at [518, 209] on input "[DATE]" at bounding box center [490, 199] width 162 height 32
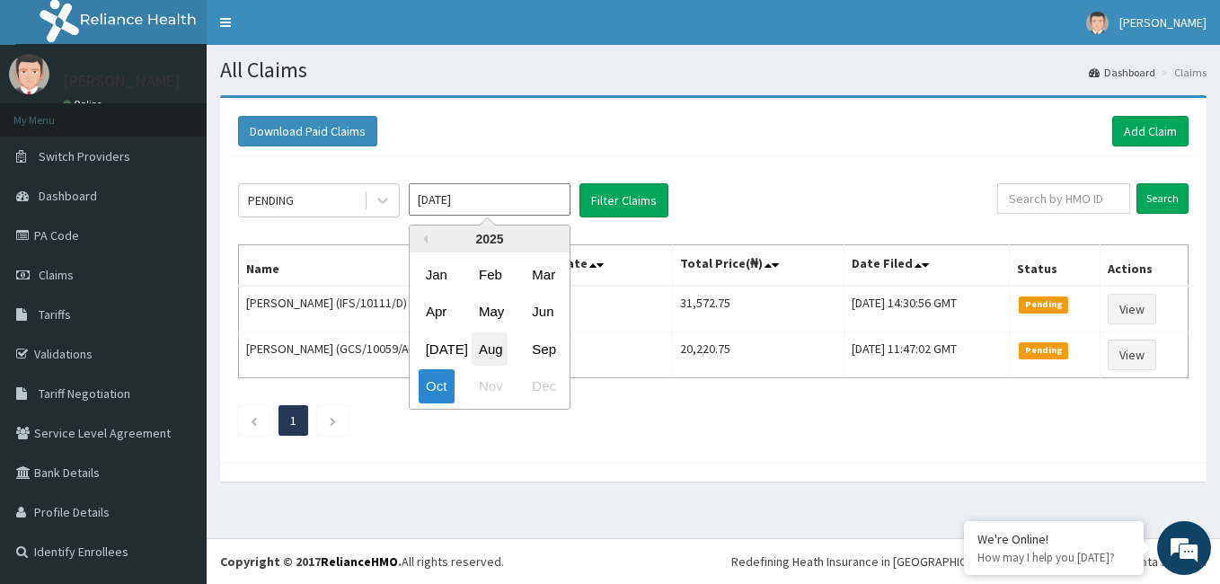
click at [490, 345] on div "Aug" at bounding box center [490, 348] width 36 height 33
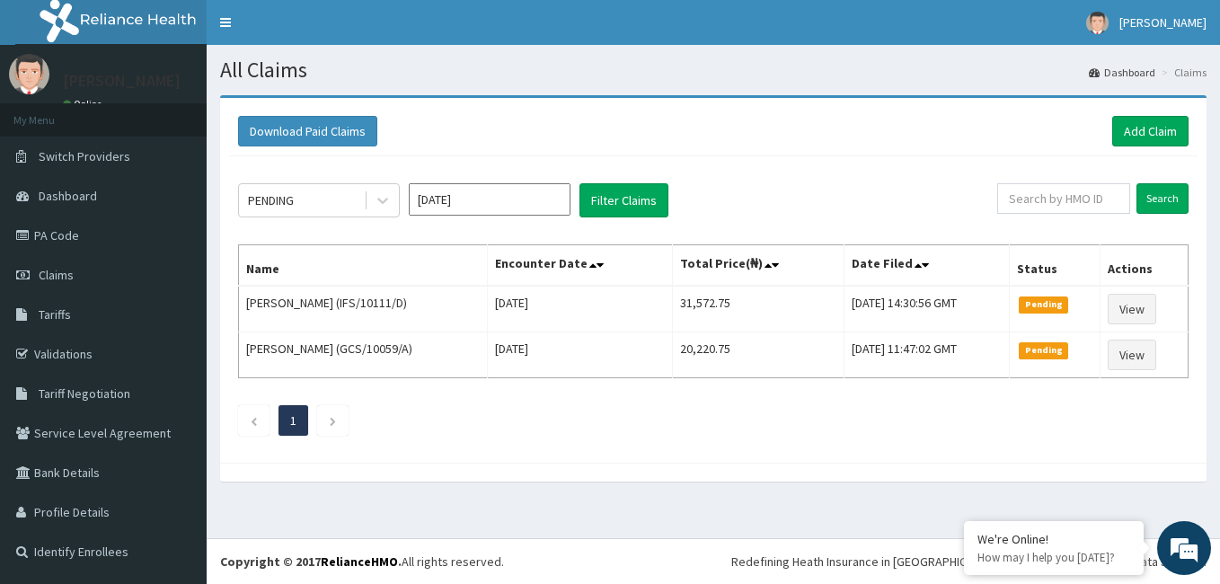
click at [496, 199] on input "[DATE]" at bounding box center [490, 199] width 162 height 32
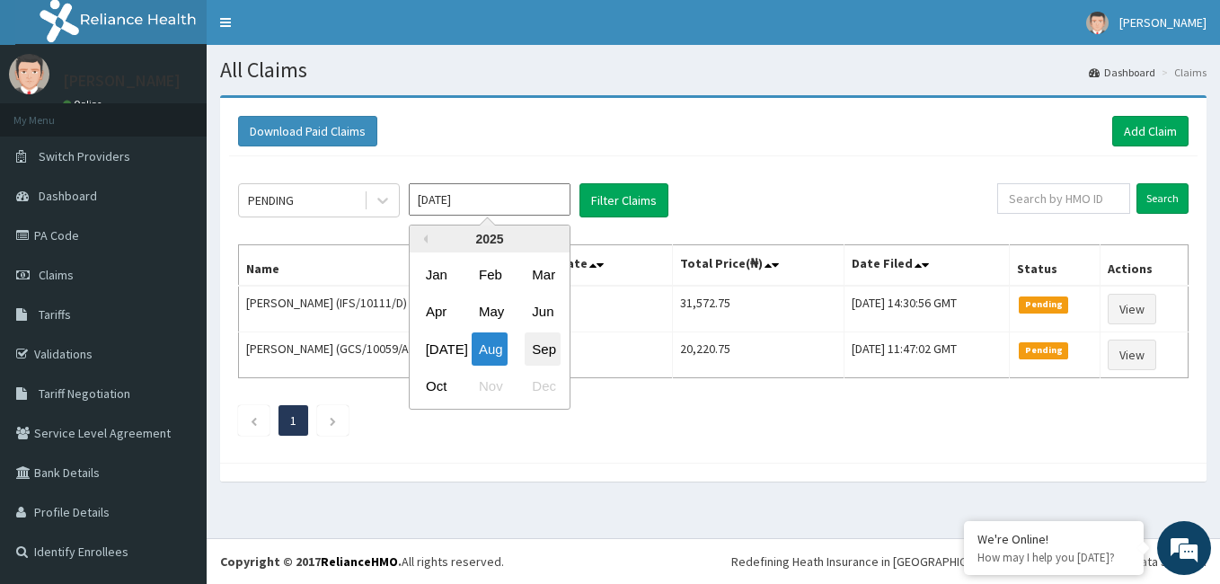
click at [538, 341] on div "Sep" at bounding box center [543, 348] width 36 height 33
type input "[DATE]"
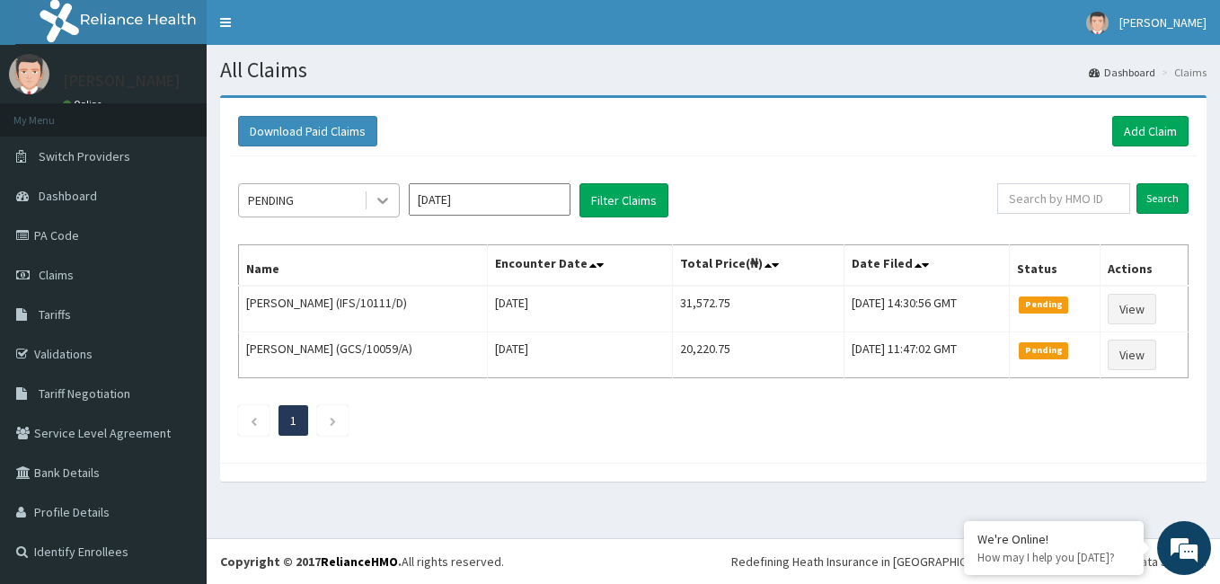
click at [379, 201] on icon at bounding box center [383, 200] width 18 height 18
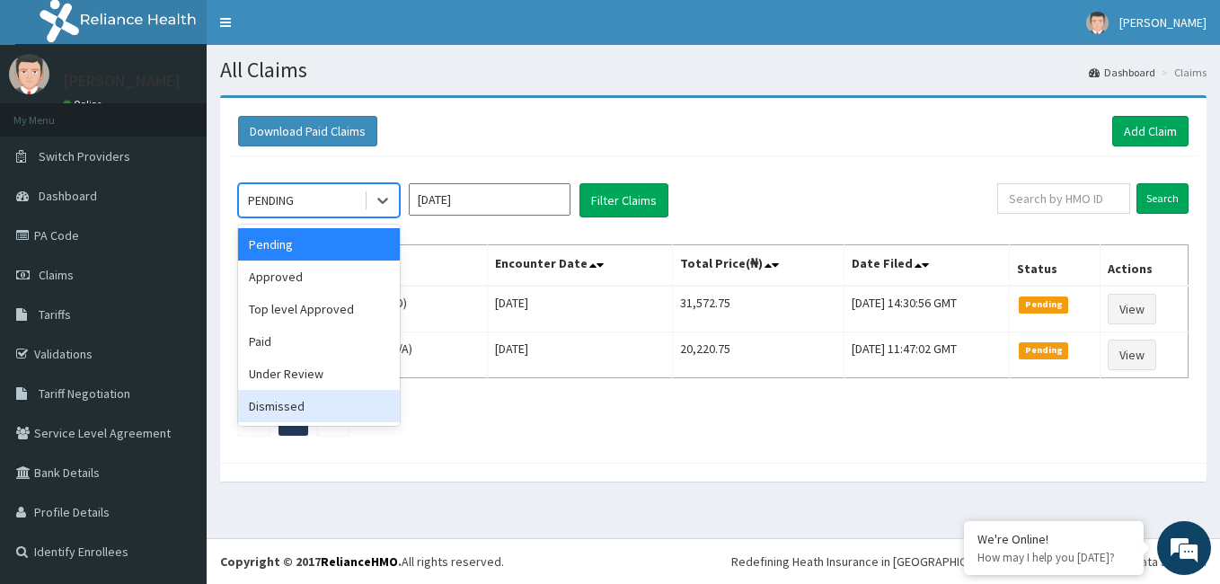
click at [288, 406] on div "Dismissed" at bounding box center [319, 406] width 162 height 32
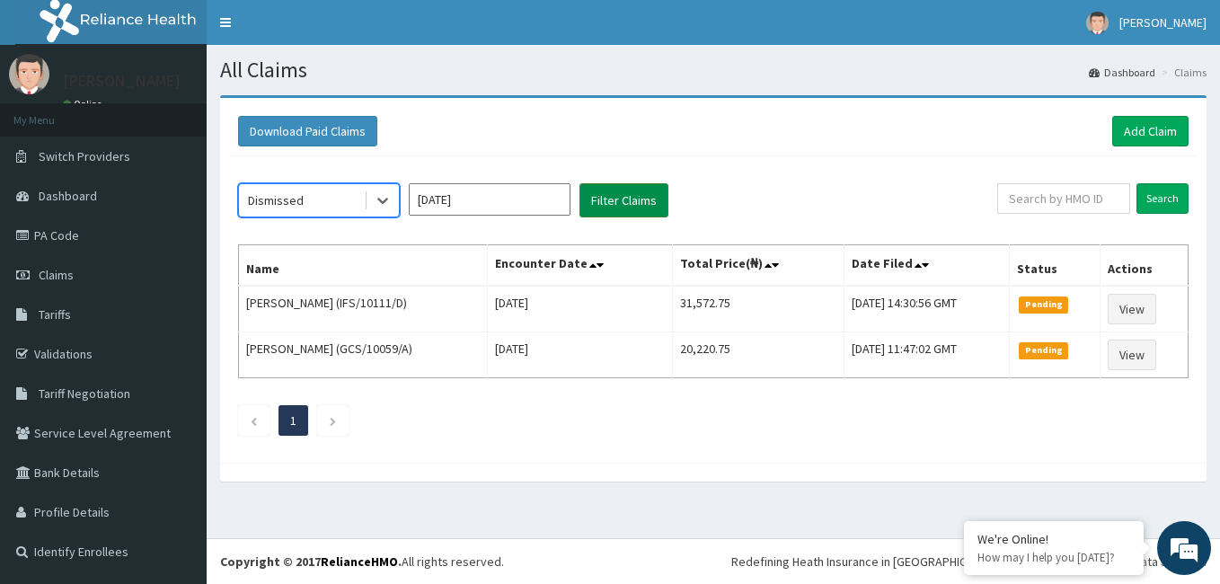
click at [614, 204] on button "Filter Claims" at bounding box center [623, 200] width 89 height 34
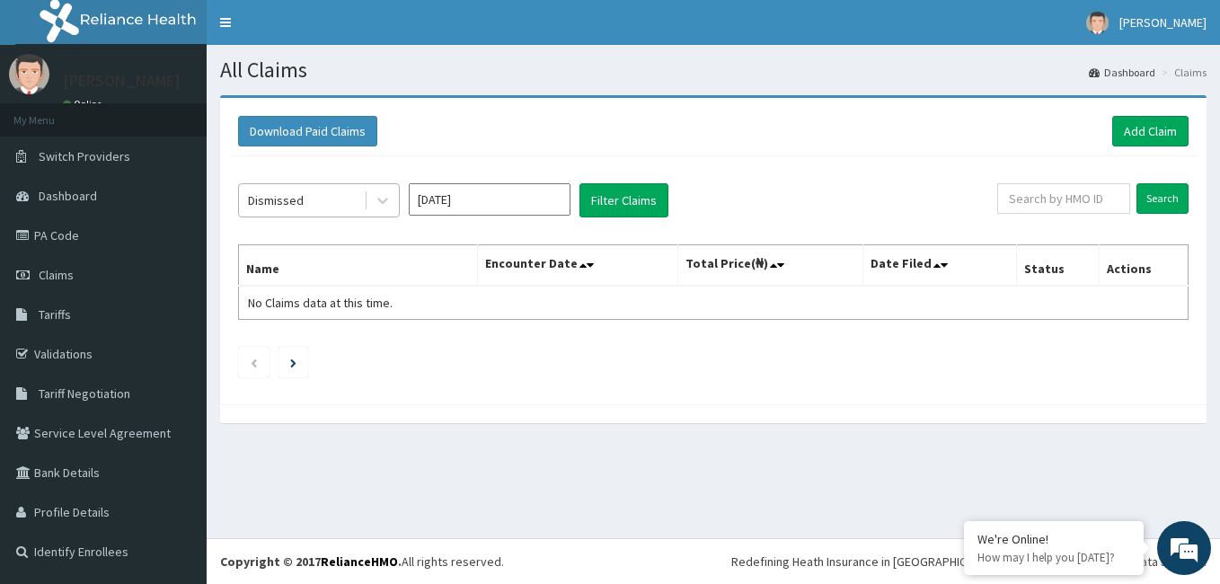
click at [347, 199] on div "Dismissed" at bounding box center [301, 200] width 125 height 29
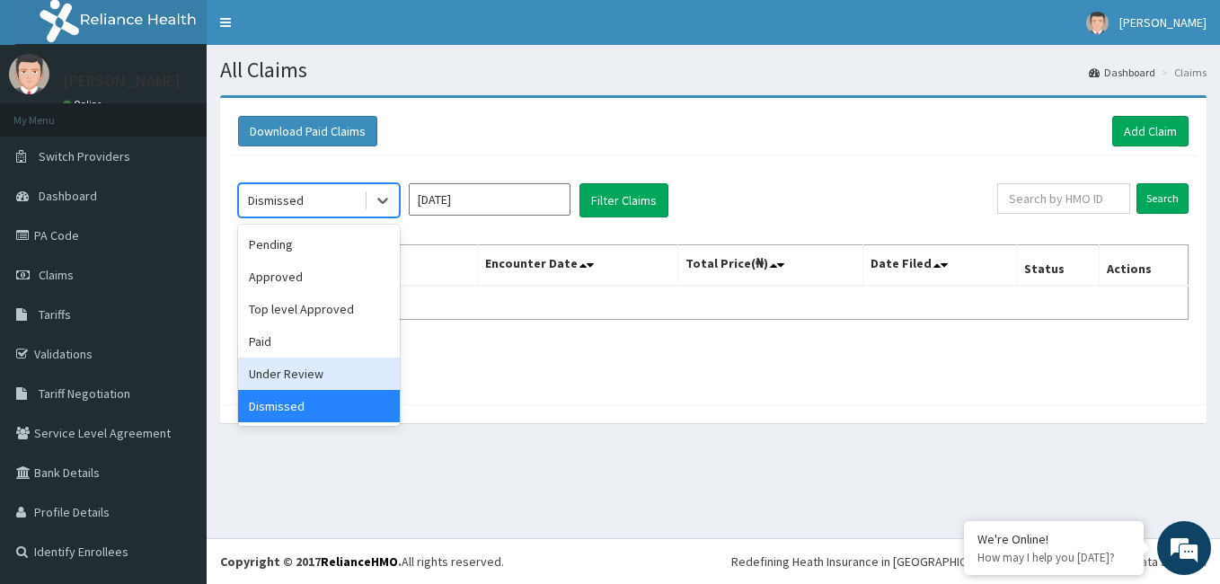
click at [287, 376] on div "Under Review" at bounding box center [319, 374] width 162 height 32
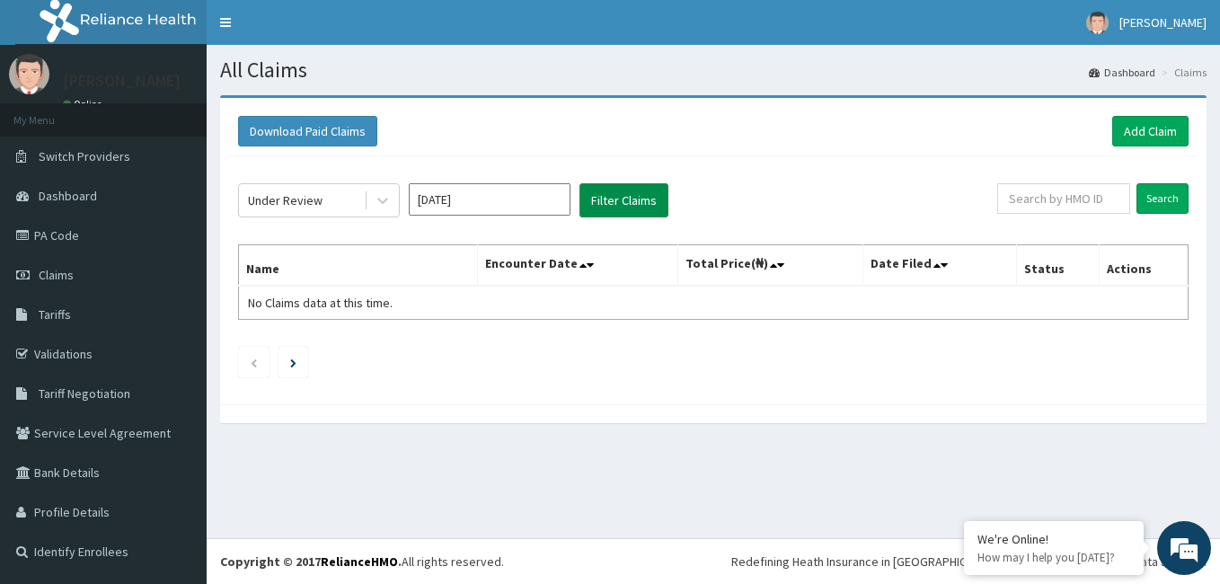
click at [621, 193] on button "Filter Claims" at bounding box center [623, 200] width 89 height 34
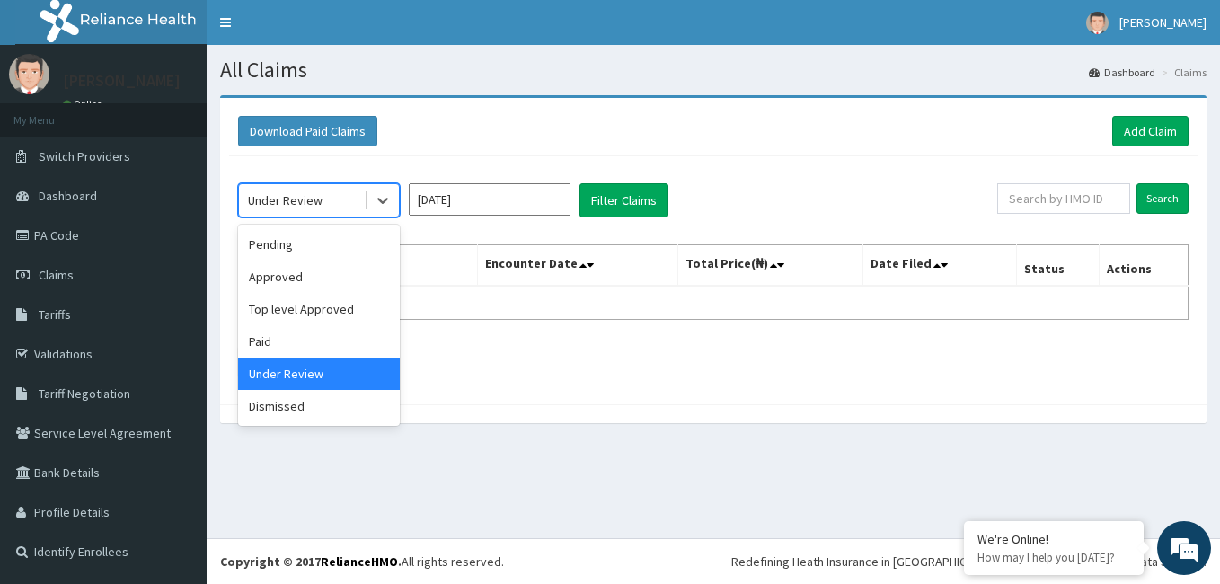
click at [286, 202] on div "Under Review" at bounding box center [285, 200] width 75 height 18
click at [280, 247] on div "Pending" at bounding box center [319, 244] width 162 height 32
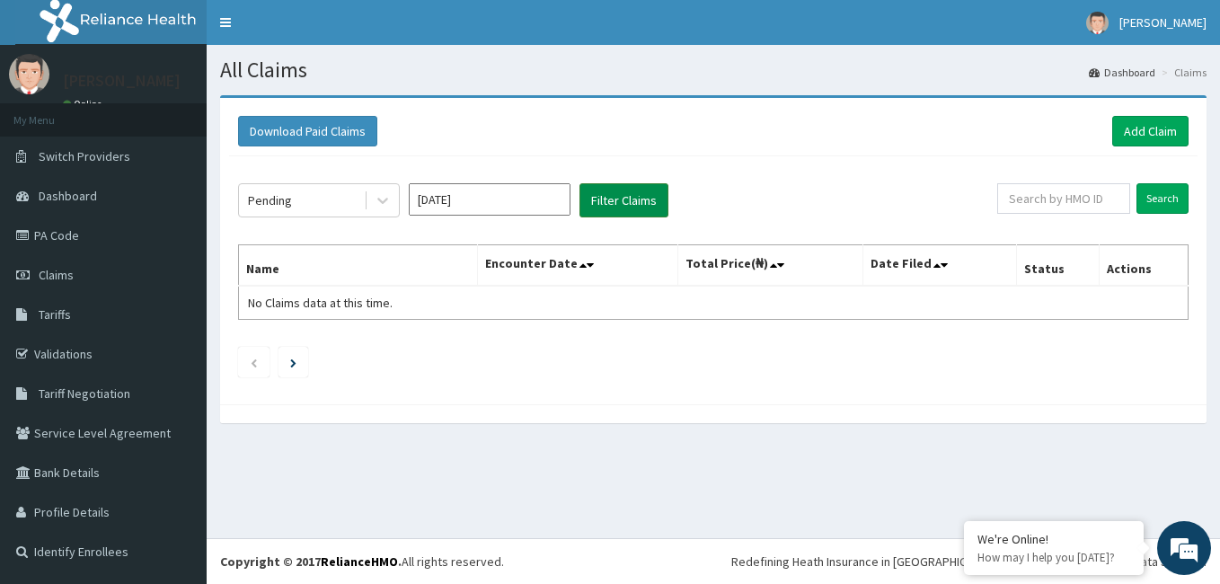
click at [611, 198] on button "Filter Claims" at bounding box center [623, 200] width 89 height 34
click at [300, 199] on div "Pending" at bounding box center [301, 200] width 125 height 29
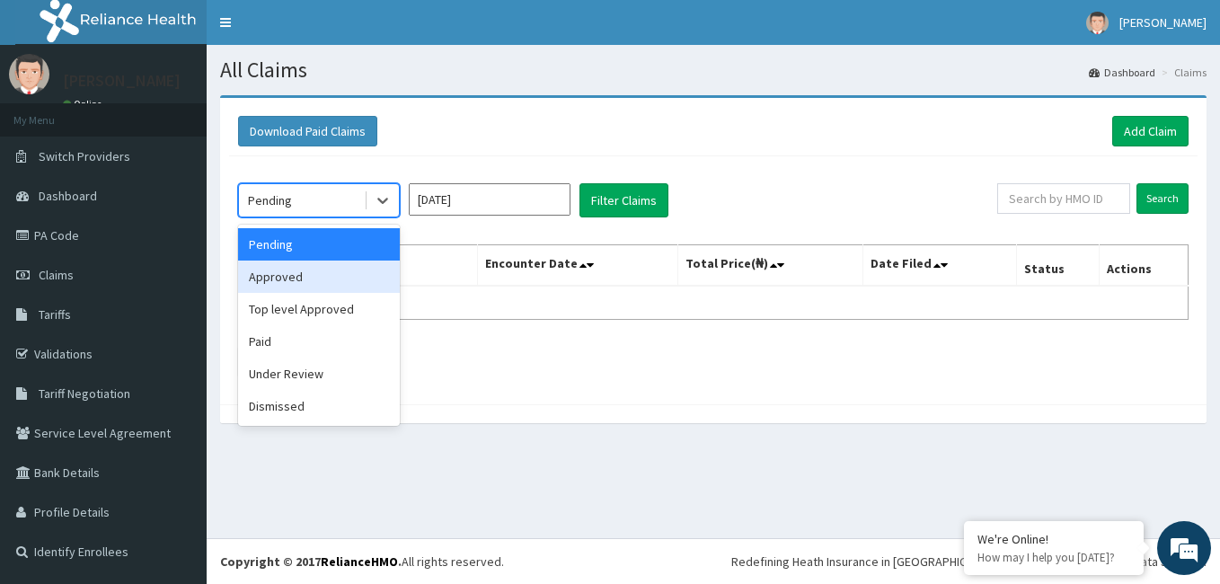
click at [274, 274] on div "Approved" at bounding box center [319, 276] width 162 height 32
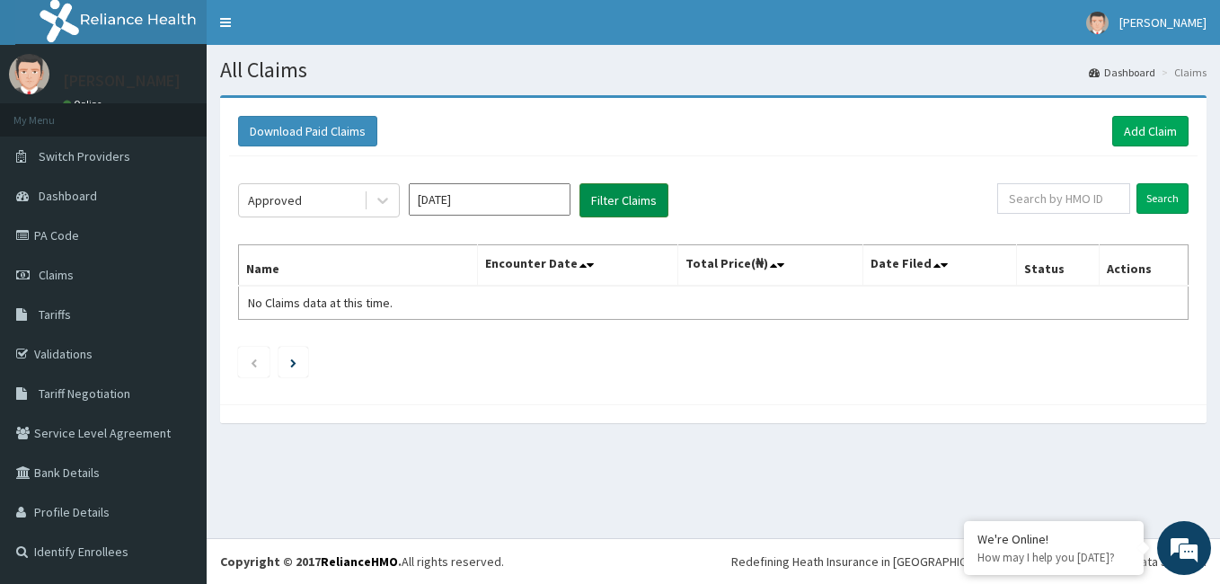
click at [632, 205] on button "Filter Claims" at bounding box center [623, 200] width 89 height 34
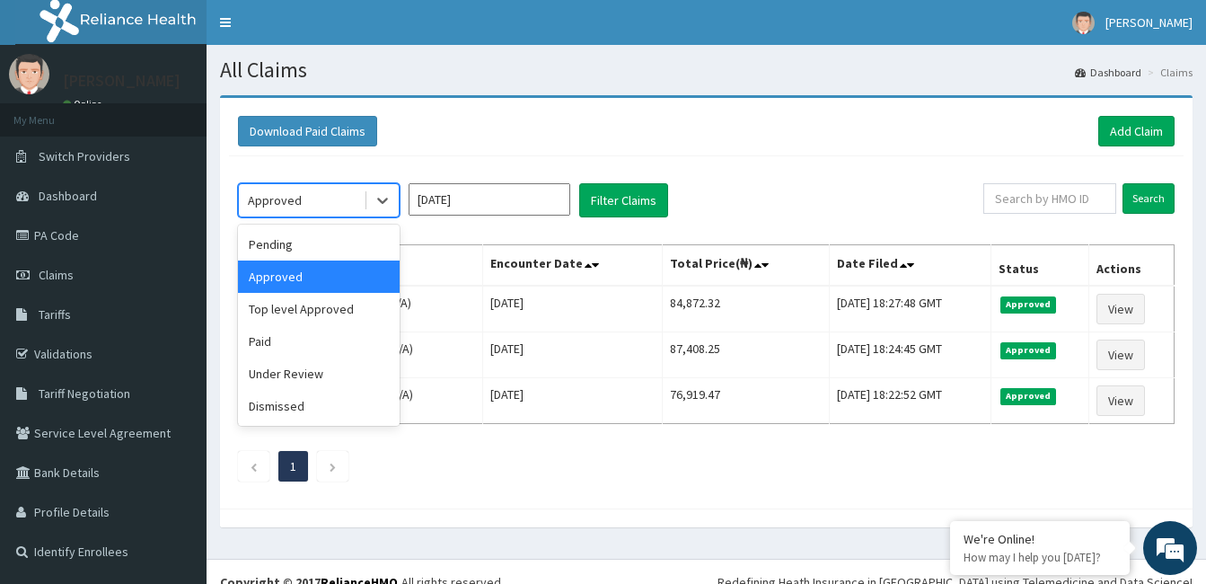
click at [339, 202] on div "Approved" at bounding box center [301, 200] width 125 height 29
click at [295, 341] on div "Paid" at bounding box center [319, 341] width 162 height 32
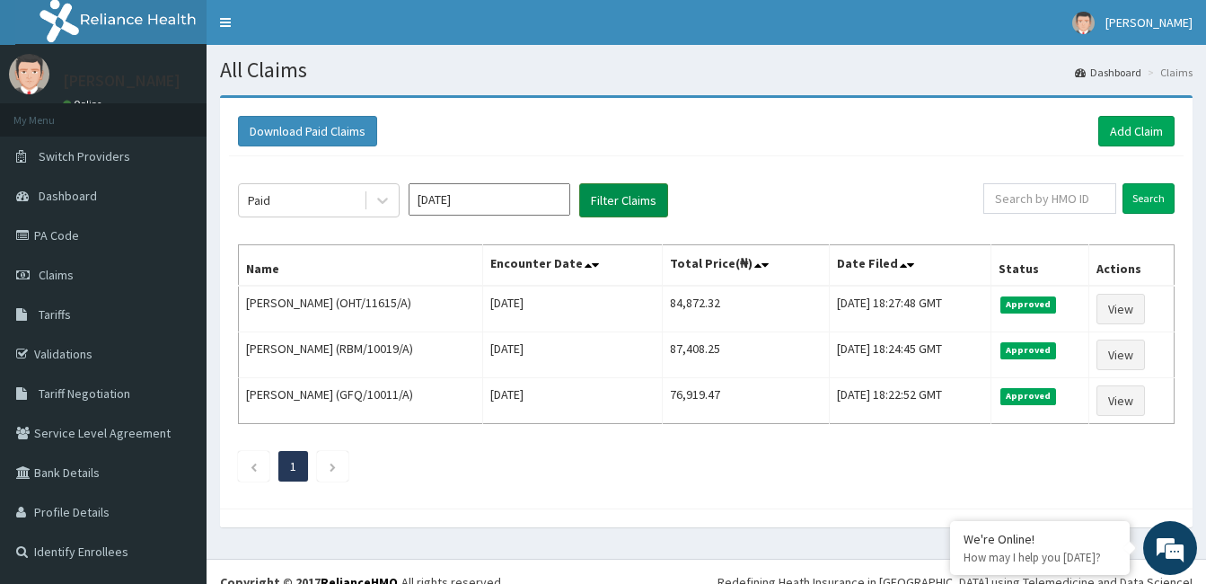
click at [627, 198] on button "Filter Claims" at bounding box center [623, 200] width 89 height 34
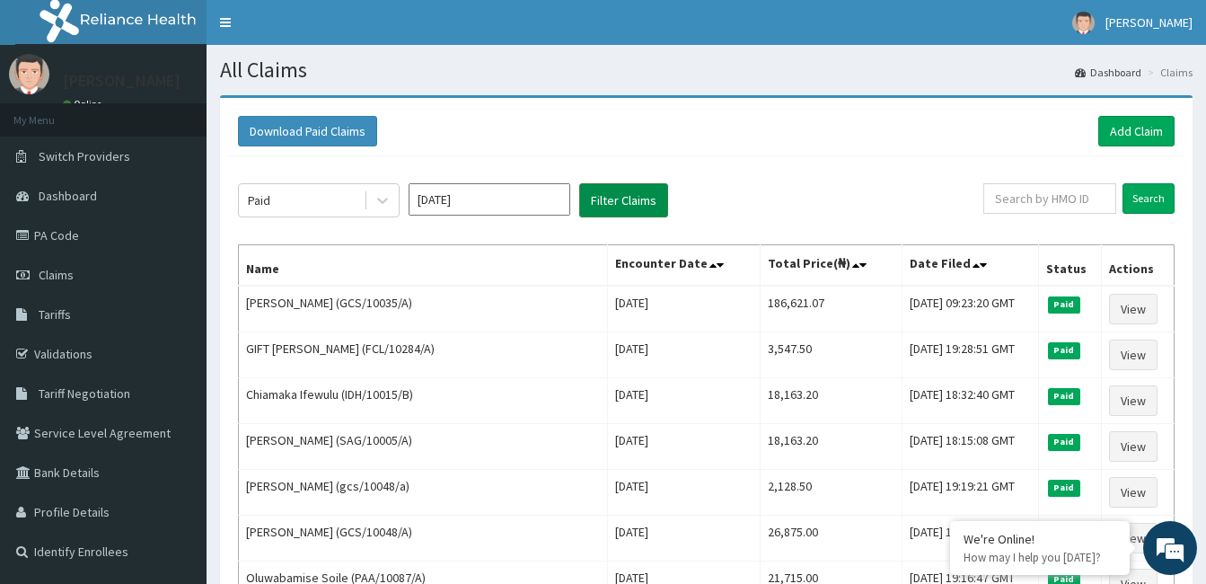
click at [583, 201] on button "Filter Claims" at bounding box center [623, 200] width 89 height 34
